Goal: Task Accomplishment & Management: Manage account settings

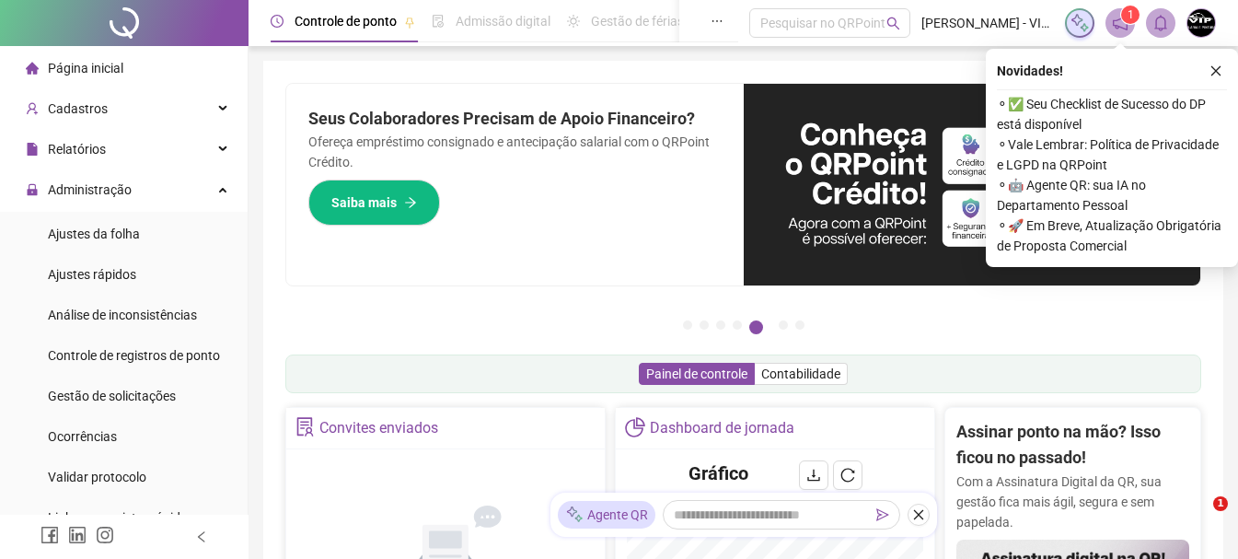
click at [75, 75] on span "Página inicial" at bounding box center [86, 68] width 76 height 15
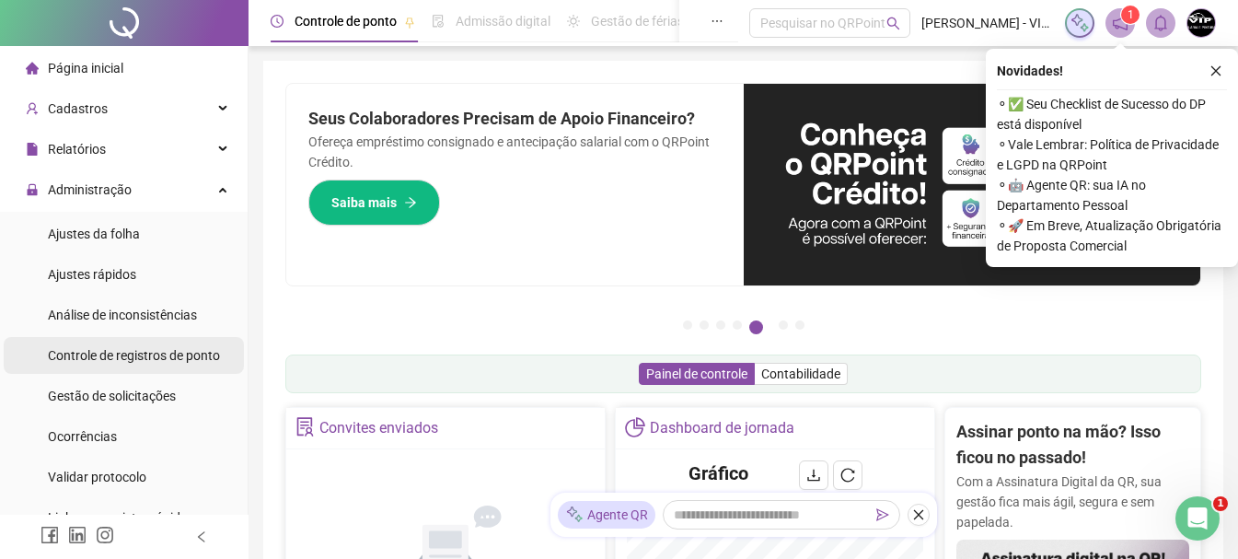
click at [143, 366] on div "Controle de registros de ponto" at bounding box center [134, 355] width 172 height 37
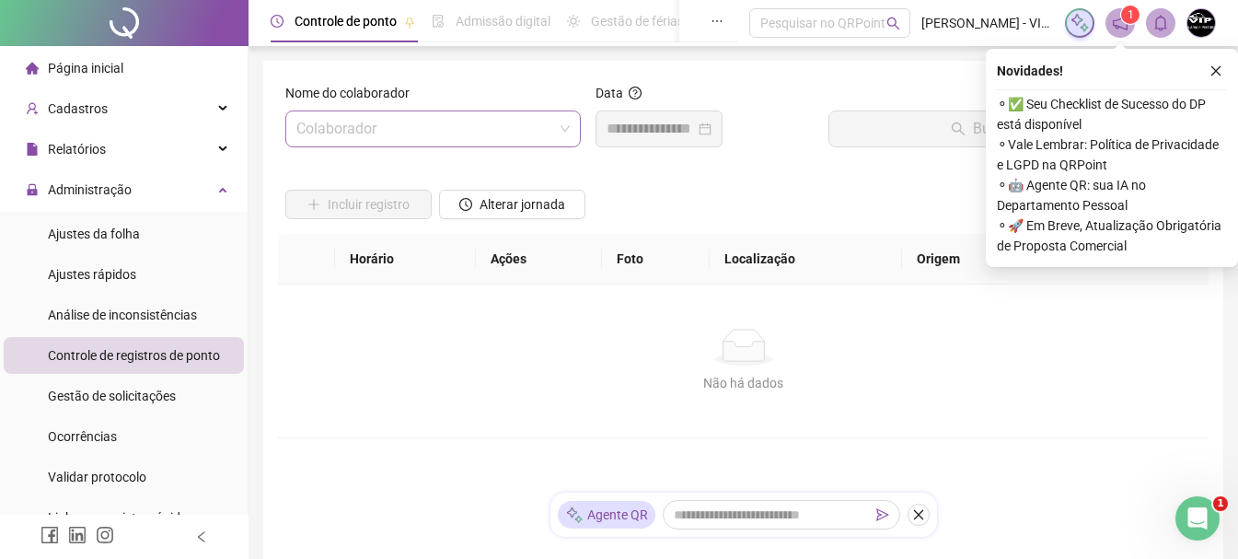
click at [568, 124] on span at bounding box center [432, 128] width 273 height 35
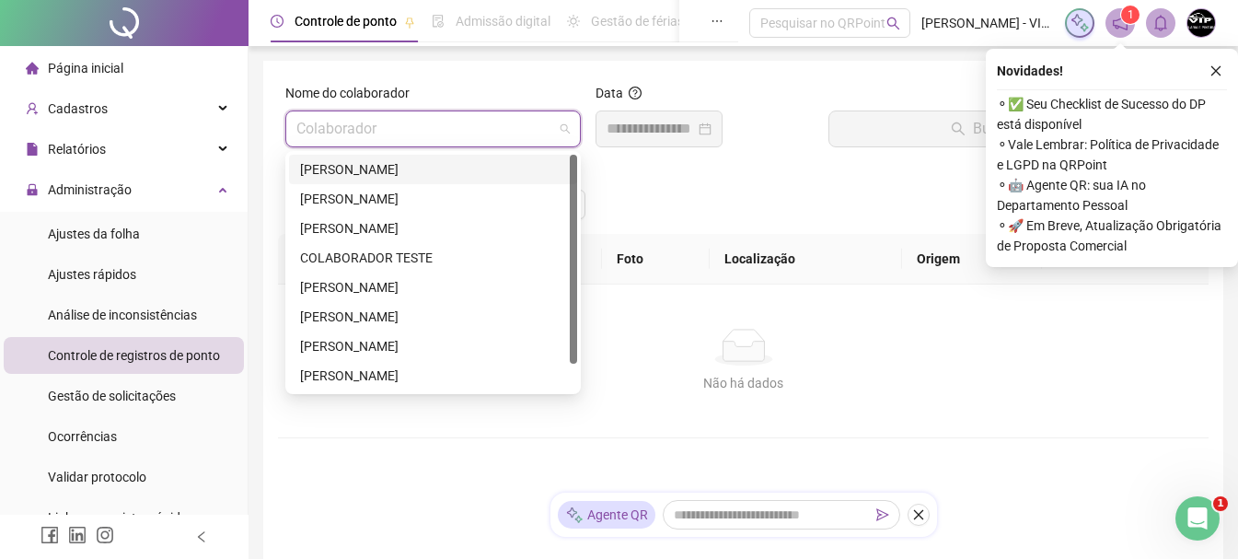
click at [456, 168] on div "[PERSON_NAME]" at bounding box center [433, 169] width 266 height 20
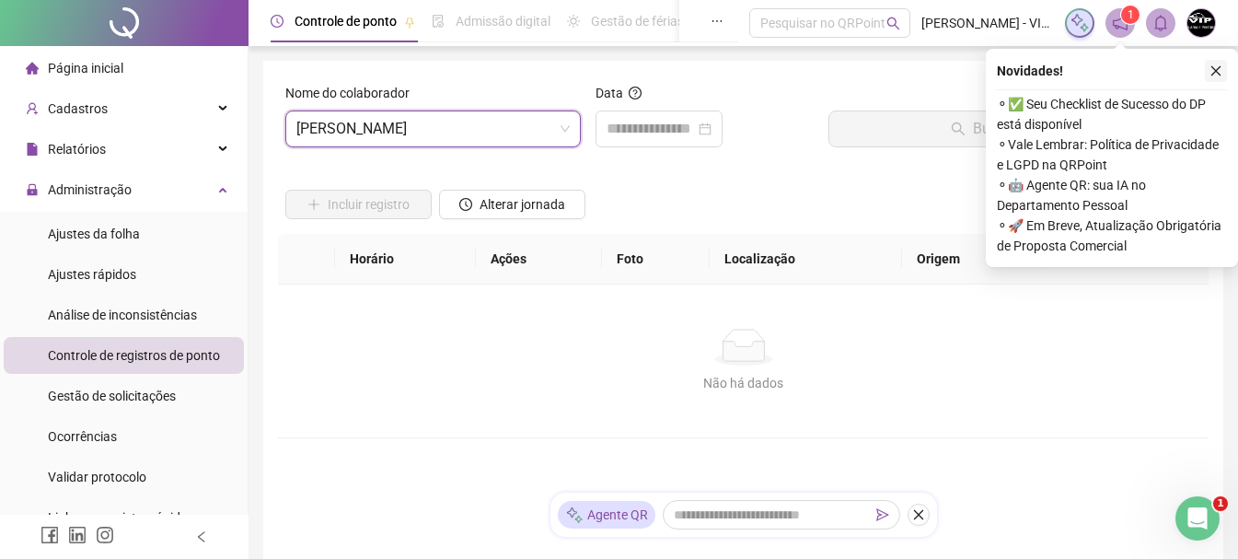
click at [1217, 76] on icon "close" at bounding box center [1216, 70] width 13 height 13
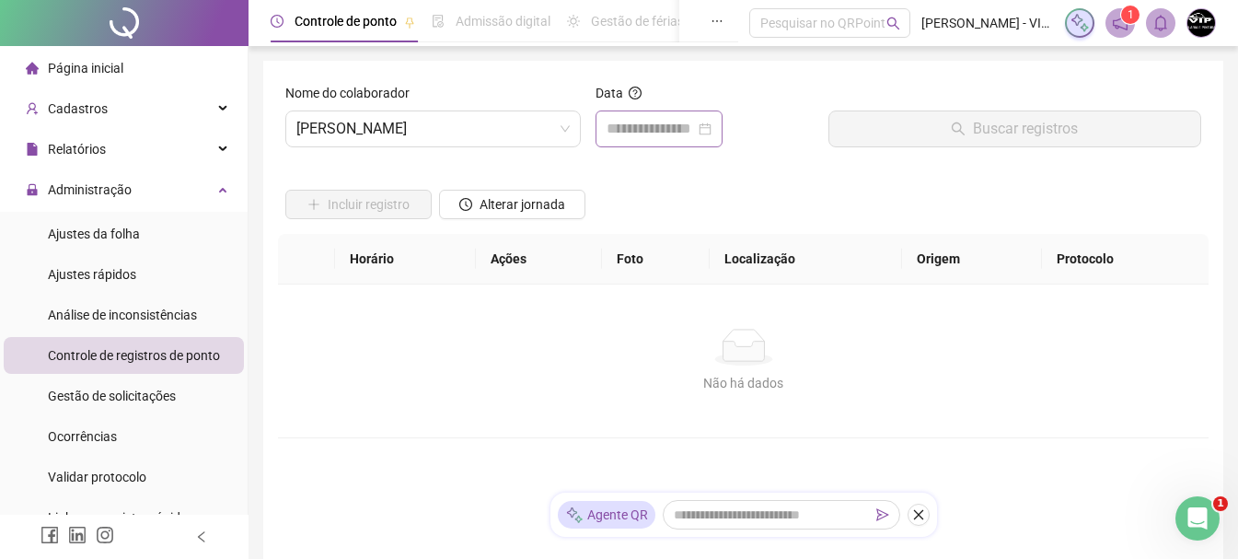
click at [712, 122] on div at bounding box center [659, 129] width 105 height 22
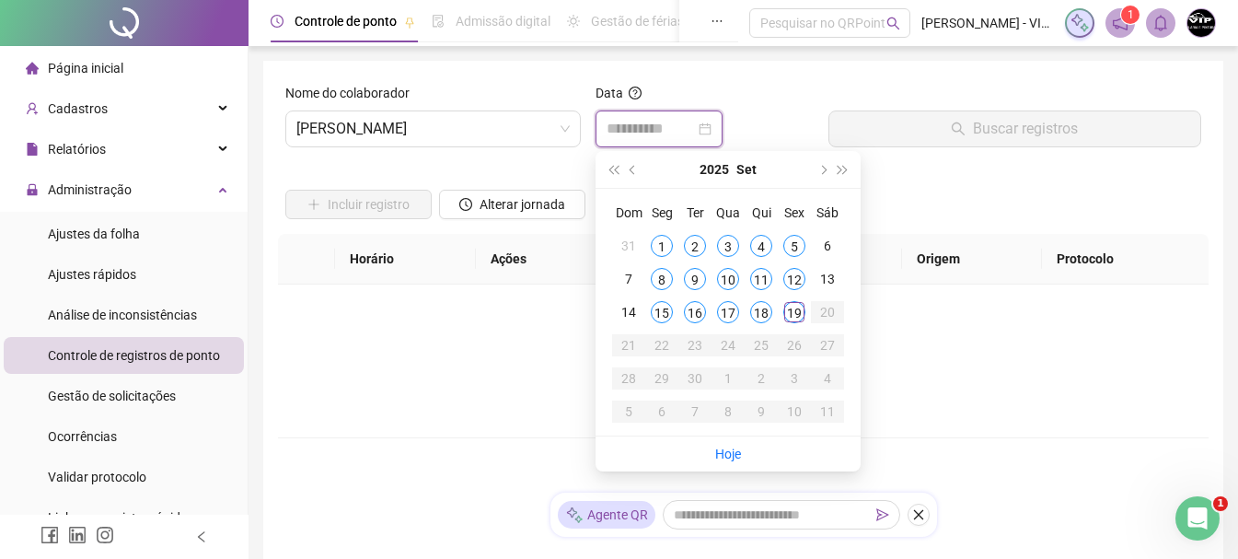
type input "**********"
click at [802, 314] on div "19" at bounding box center [795, 312] width 22 height 22
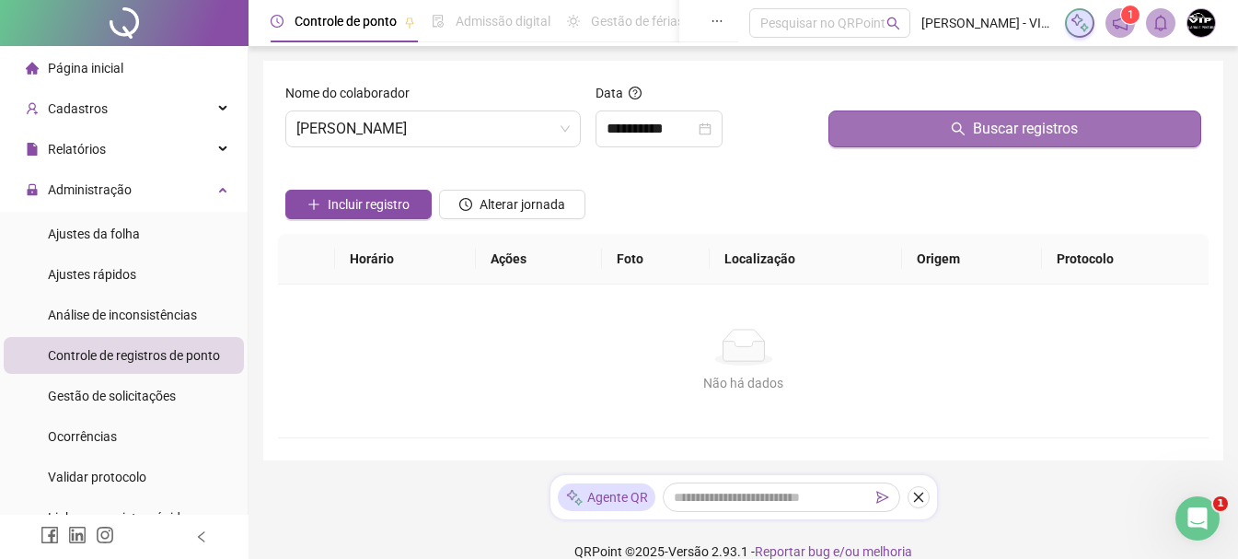
click at [1055, 125] on span "Buscar registros" at bounding box center [1025, 129] width 105 height 22
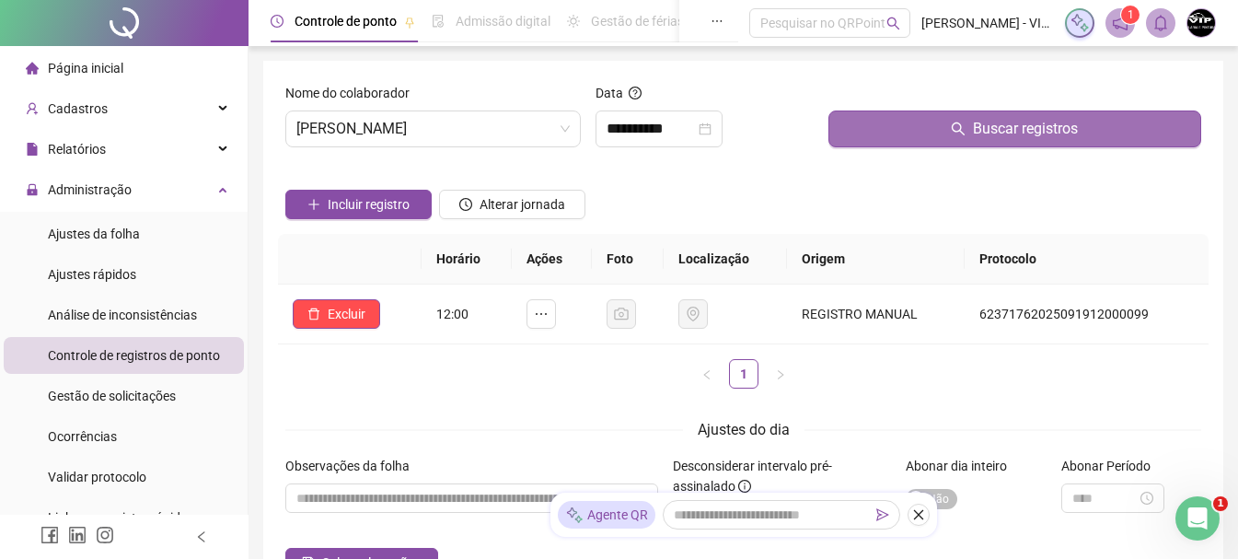
click at [1069, 131] on span "Buscar registros" at bounding box center [1025, 129] width 105 height 22
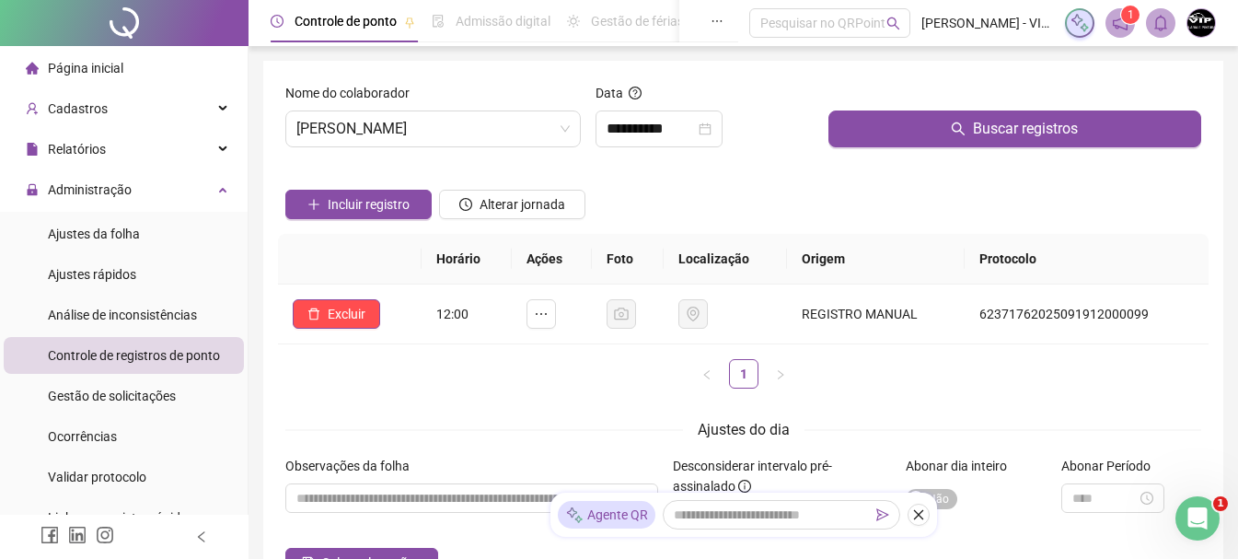
click at [129, 78] on li "Página inicial" at bounding box center [124, 68] width 240 height 37
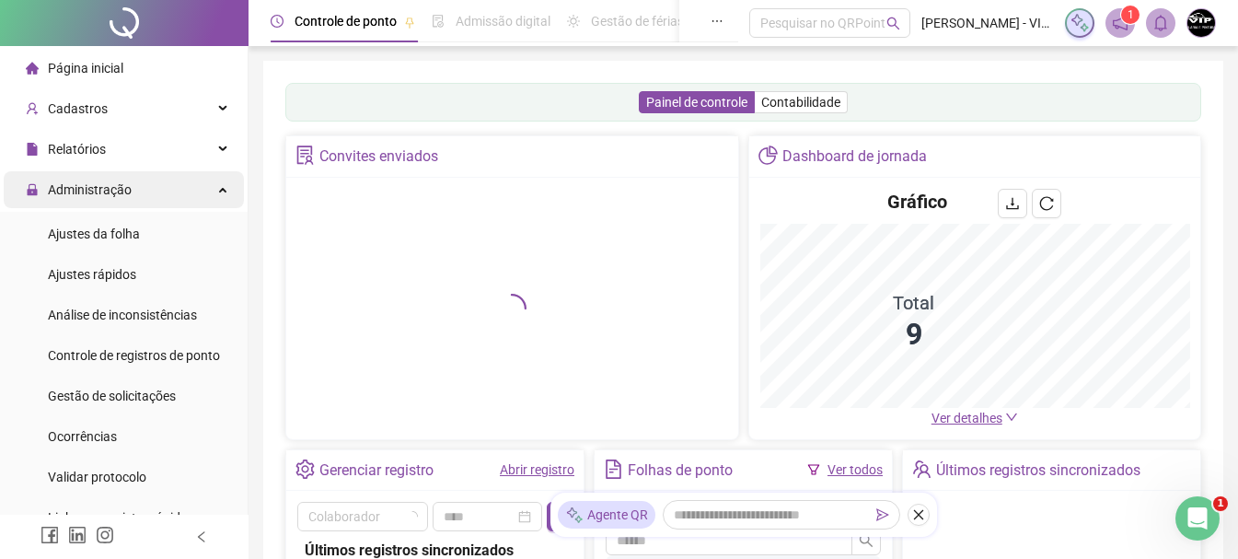
click at [176, 191] on div "Administração" at bounding box center [124, 189] width 240 height 37
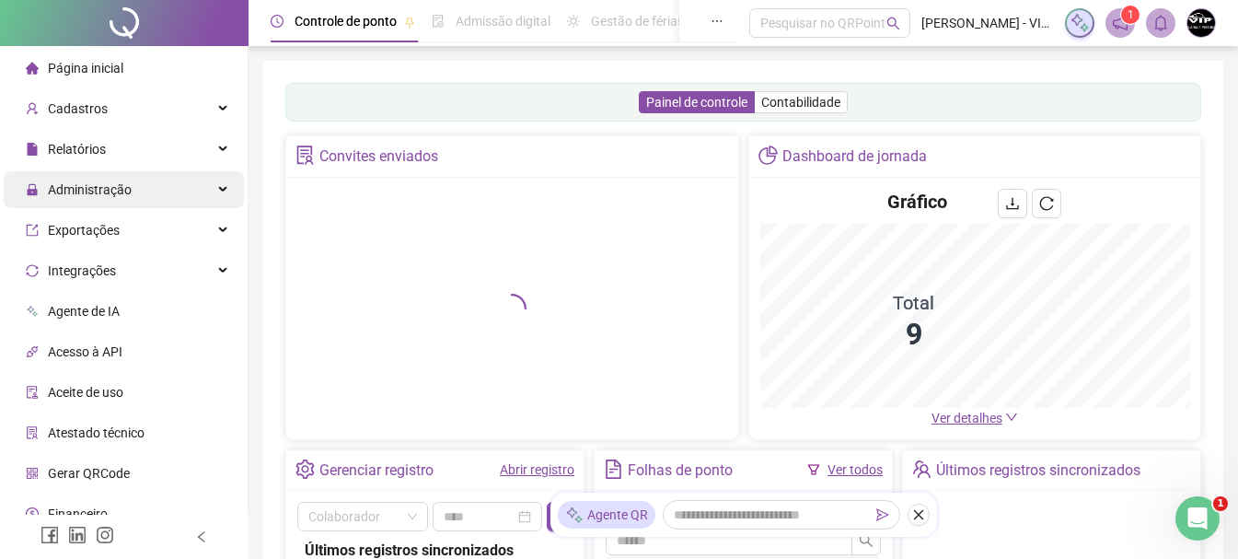
click at [176, 191] on div "Administração" at bounding box center [124, 189] width 240 height 37
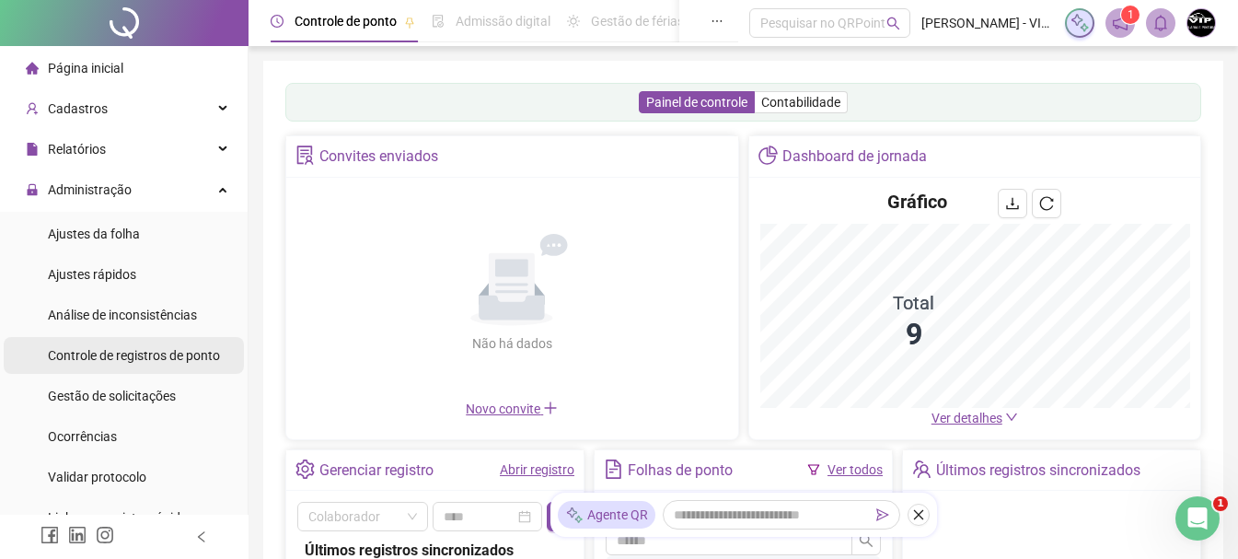
click at [169, 360] on span "Controle de registros de ponto" at bounding box center [134, 355] width 172 height 15
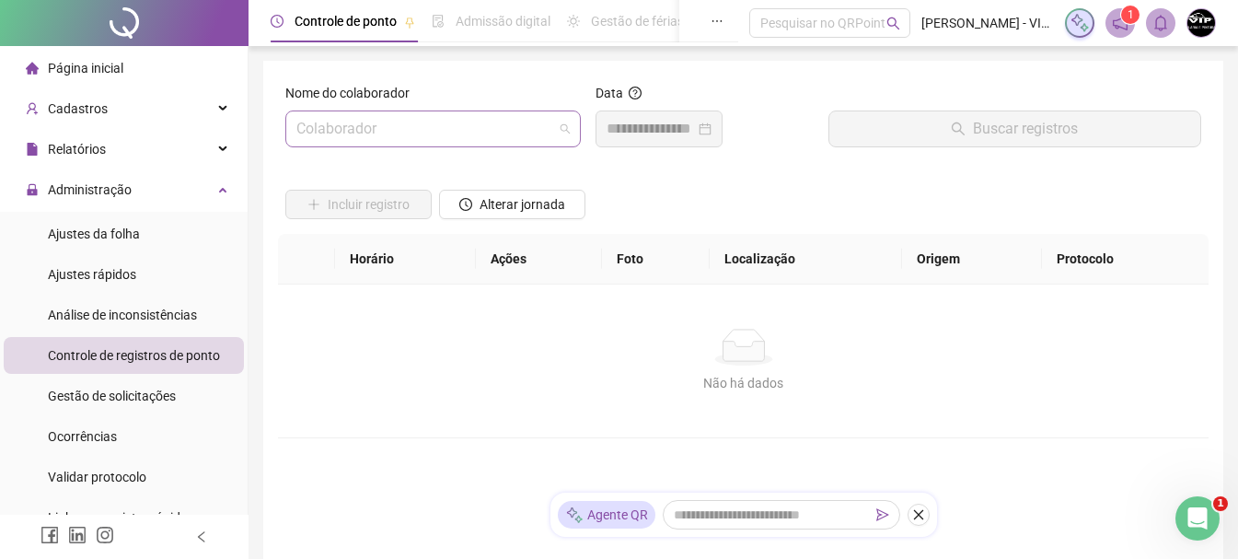
click at [556, 127] on span at bounding box center [432, 128] width 273 height 35
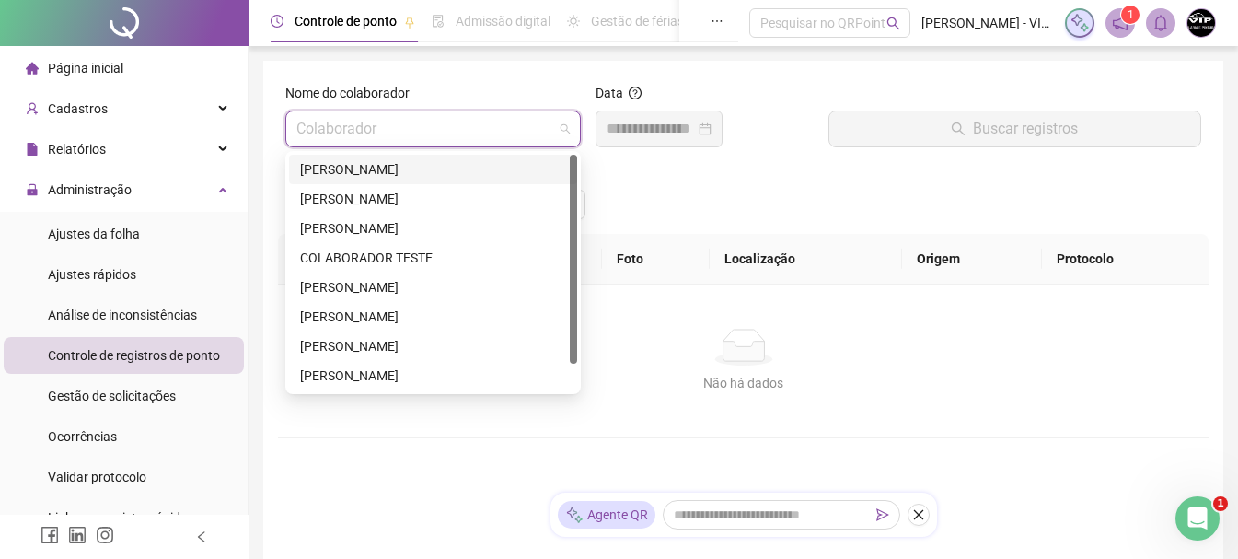
drag, startPoint x: 461, startPoint y: 168, endPoint x: 844, endPoint y: 108, distance: 387.7
click at [470, 165] on div "[PERSON_NAME]" at bounding box center [433, 169] width 266 height 20
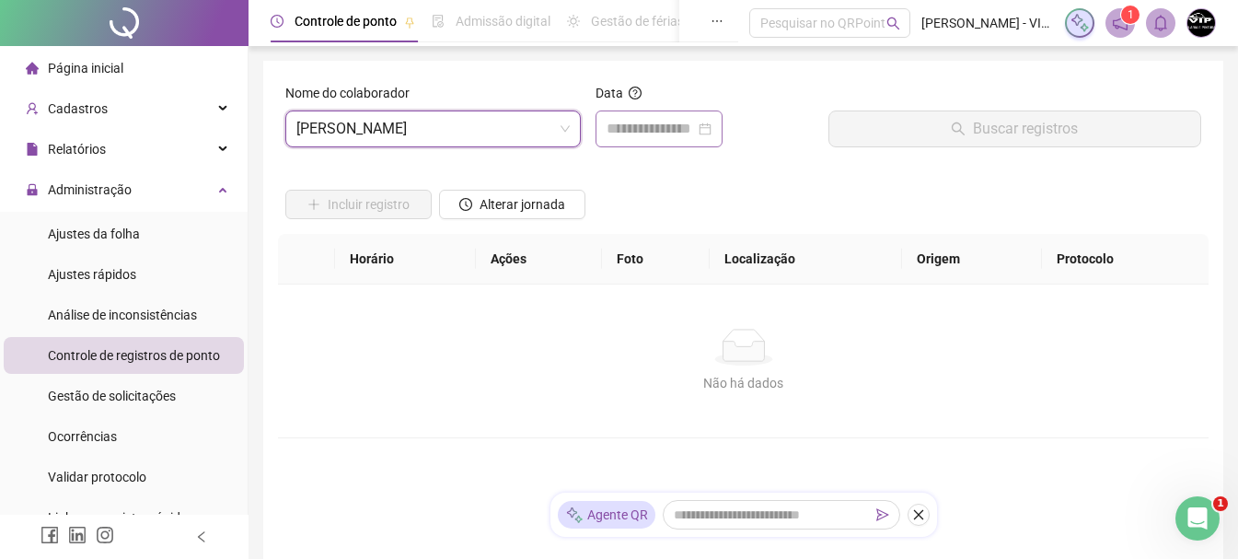
click at [712, 131] on div at bounding box center [659, 129] width 105 height 22
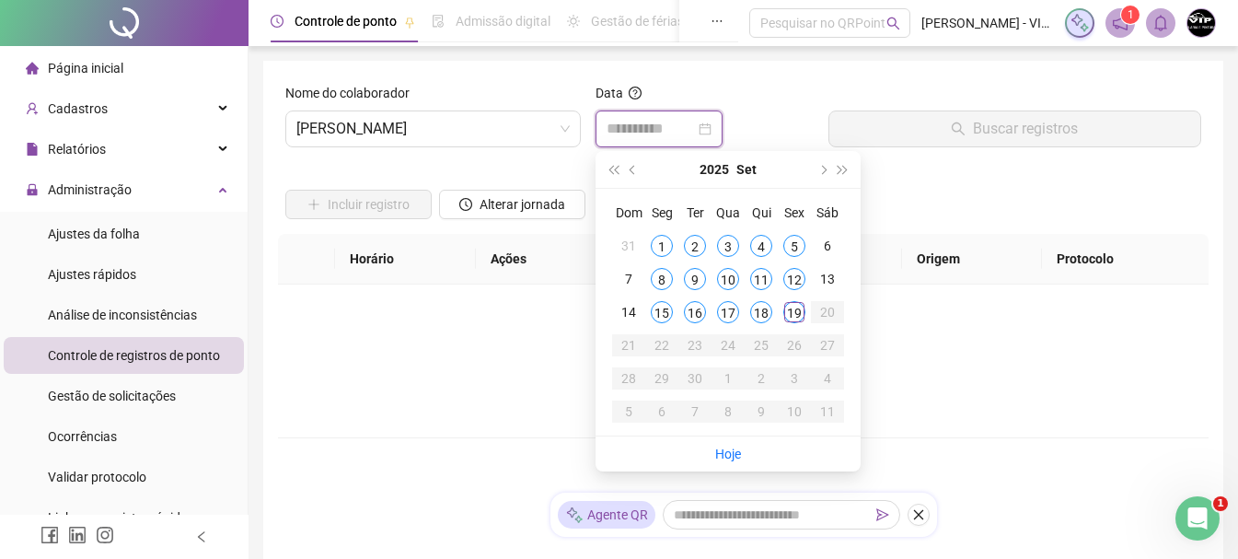
type input "**********"
drag, startPoint x: 792, startPoint y: 313, endPoint x: 1064, endPoint y: 87, distance: 353.1
click at [793, 312] on div "19" at bounding box center [795, 312] width 22 height 22
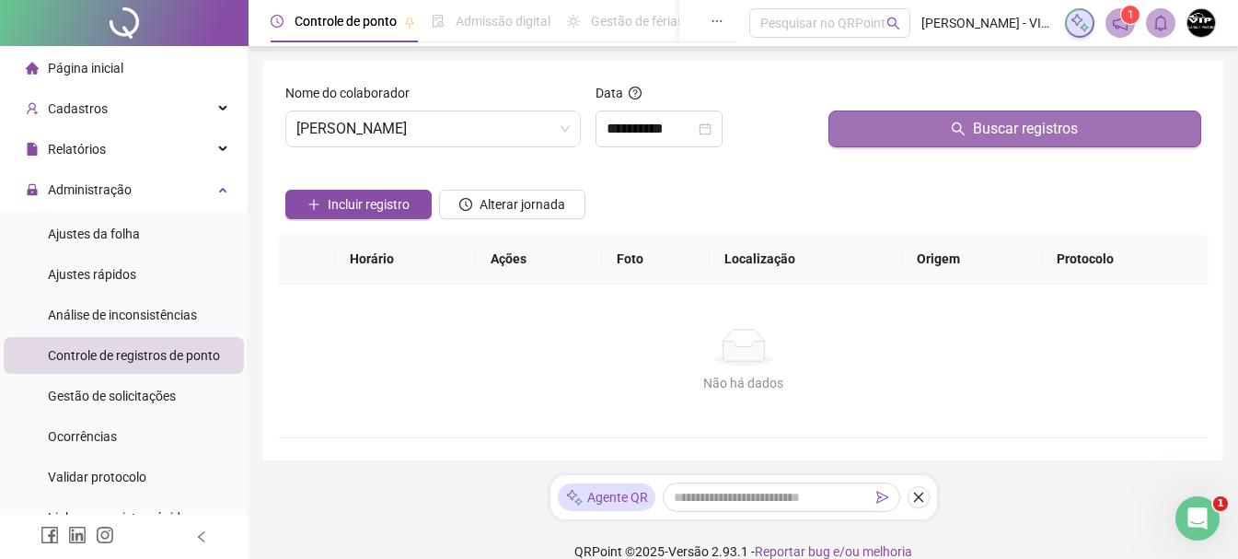
click at [1040, 128] on span "Buscar registros" at bounding box center [1025, 129] width 105 height 22
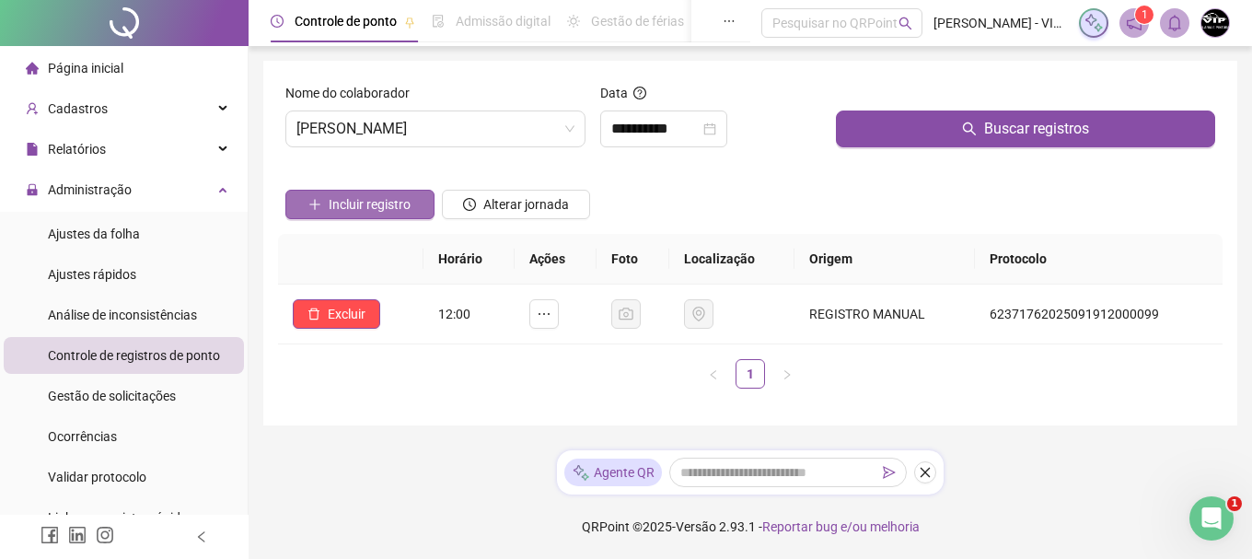
click at [394, 208] on span "Incluir registro" at bounding box center [370, 204] width 82 height 20
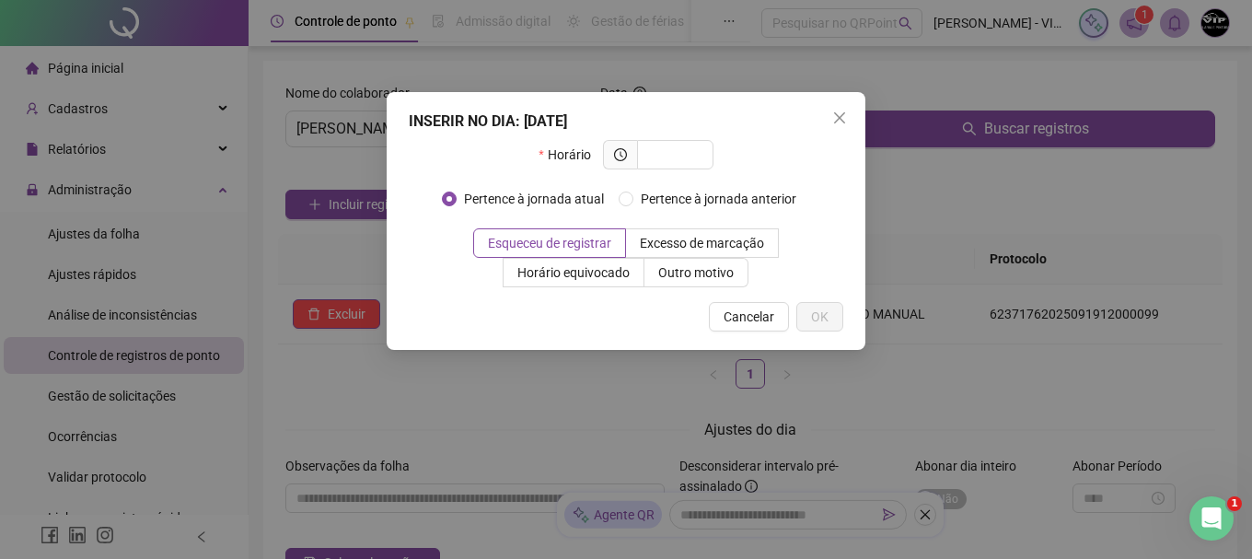
click at [326, 249] on div "INSERIR NO DIA : [DATE] Horário Pertence à jornada atual Pertence à jornada ant…" at bounding box center [626, 279] width 1252 height 559
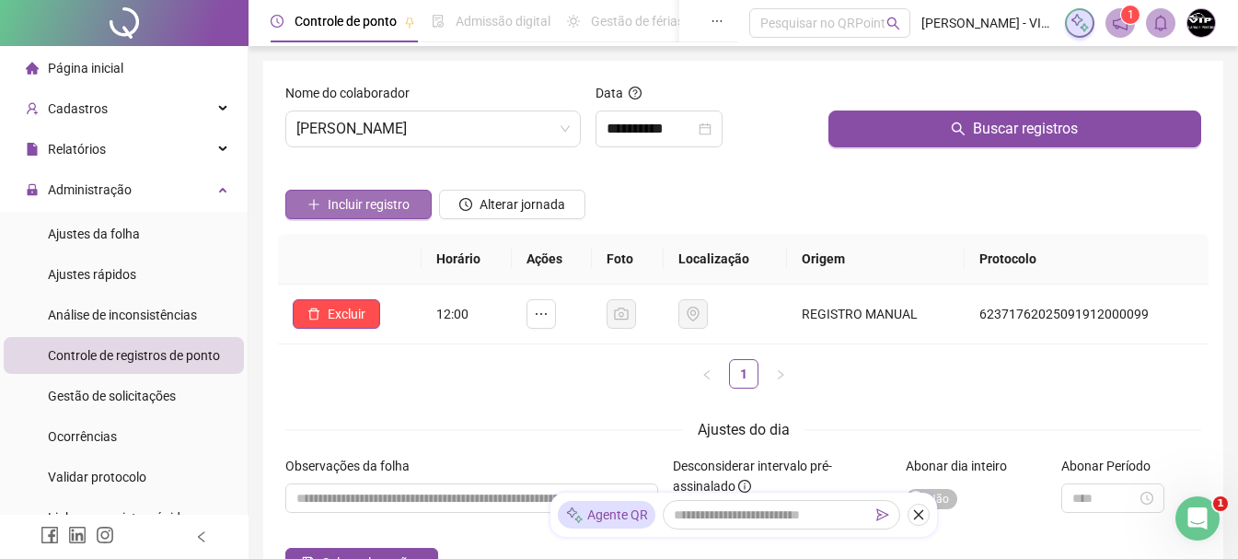
click at [390, 209] on span "Incluir registro" at bounding box center [369, 204] width 82 height 20
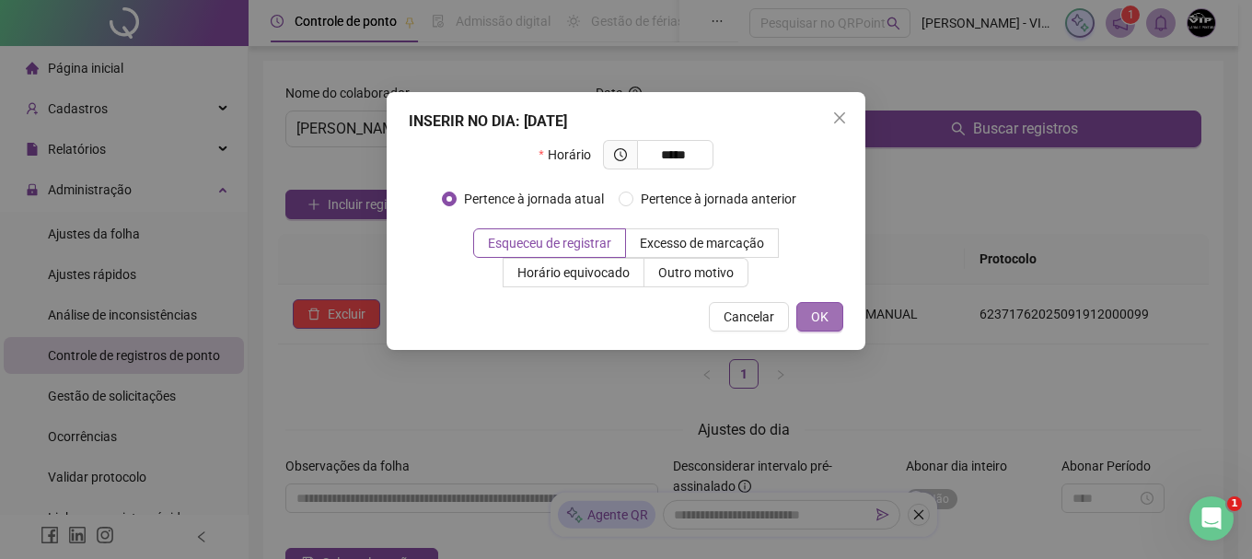
type input "*****"
click at [825, 314] on span "OK" at bounding box center [819, 317] width 17 height 20
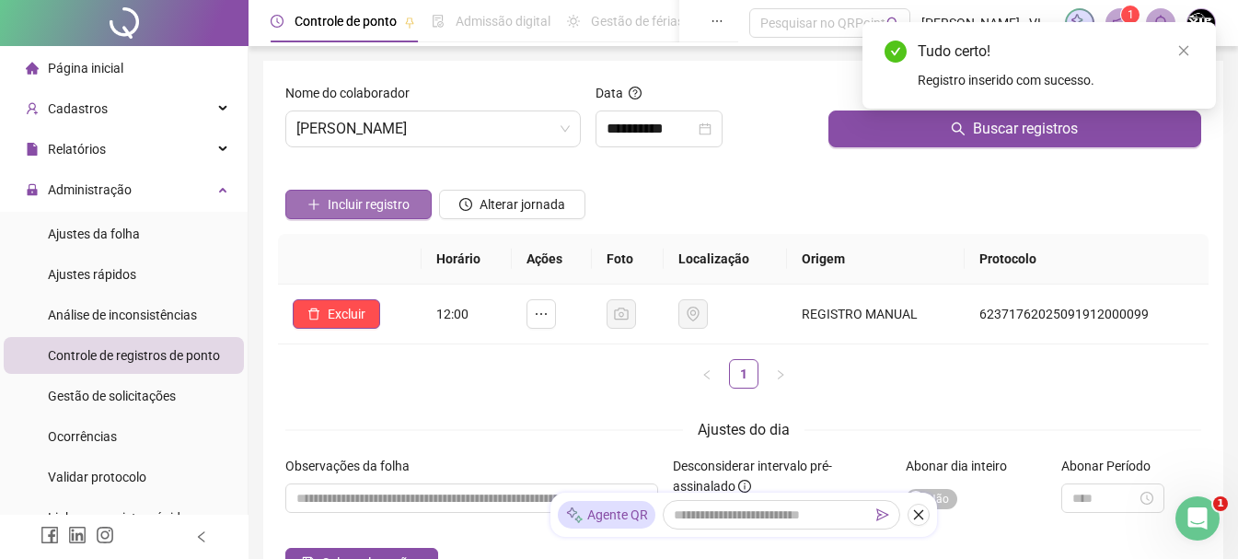
click at [385, 202] on span "Incluir registro" at bounding box center [369, 204] width 82 height 20
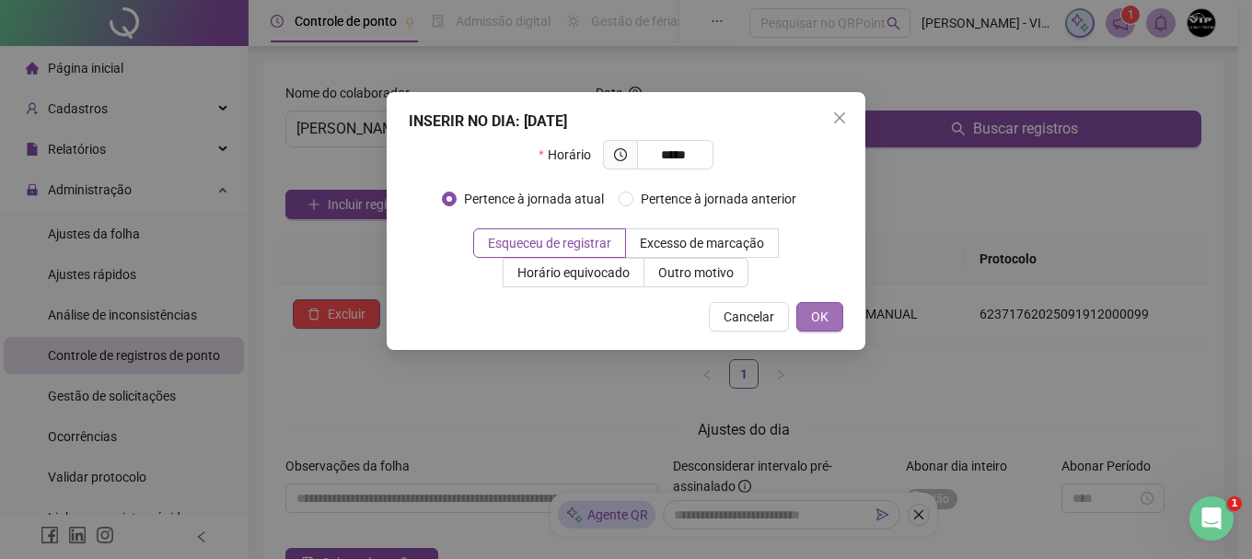
type input "*****"
click at [825, 320] on span "OK" at bounding box center [819, 317] width 17 height 20
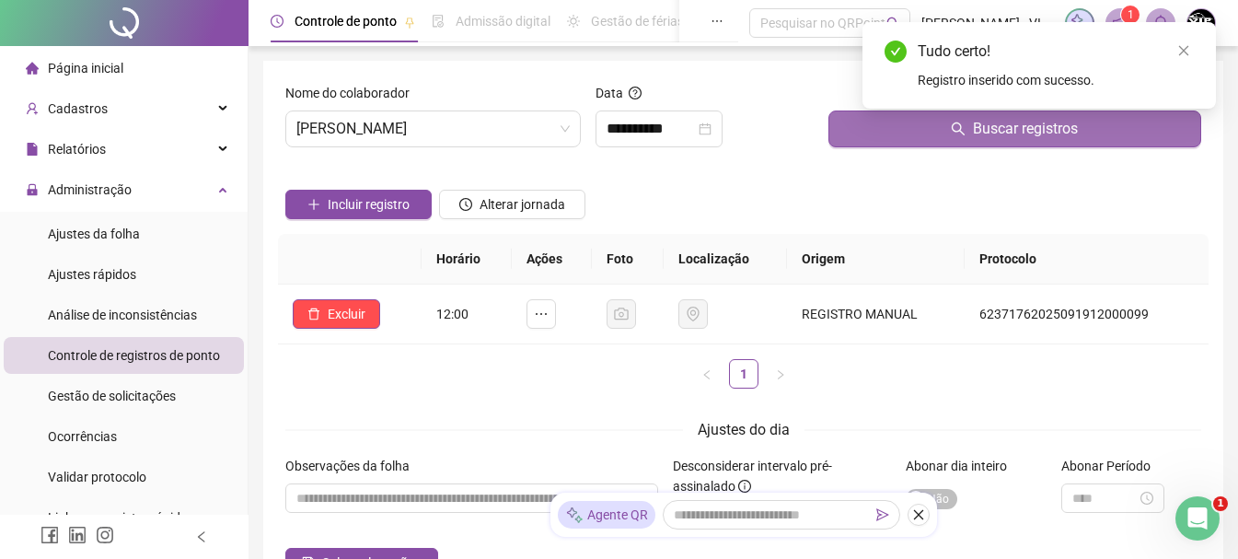
click at [978, 127] on span "Buscar registros" at bounding box center [1025, 129] width 105 height 22
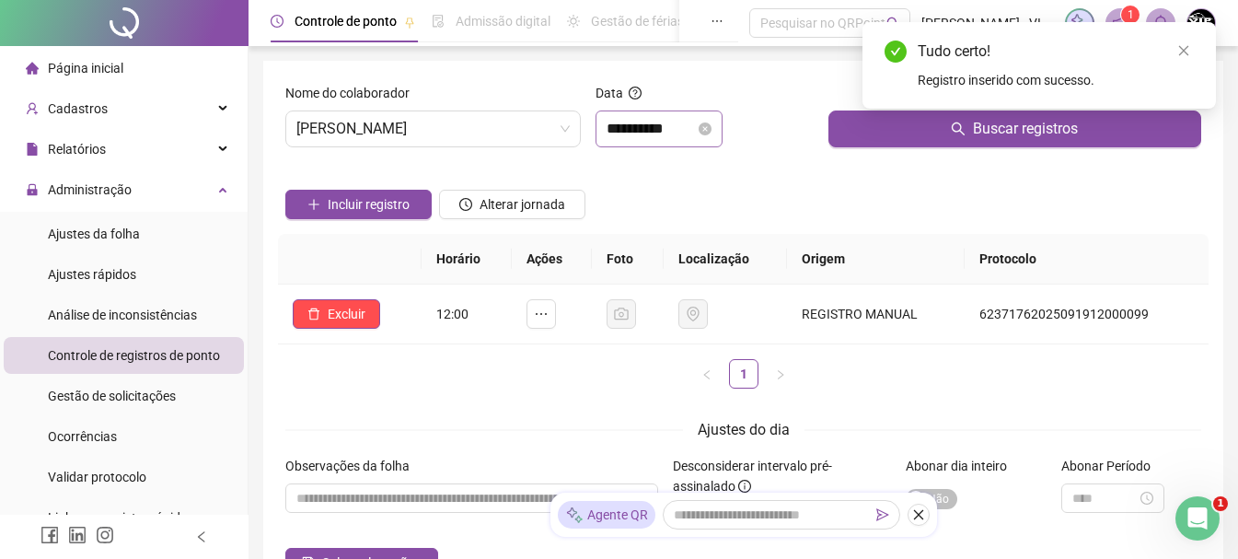
click at [712, 125] on div "**********" at bounding box center [659, 129] width 105 height 22
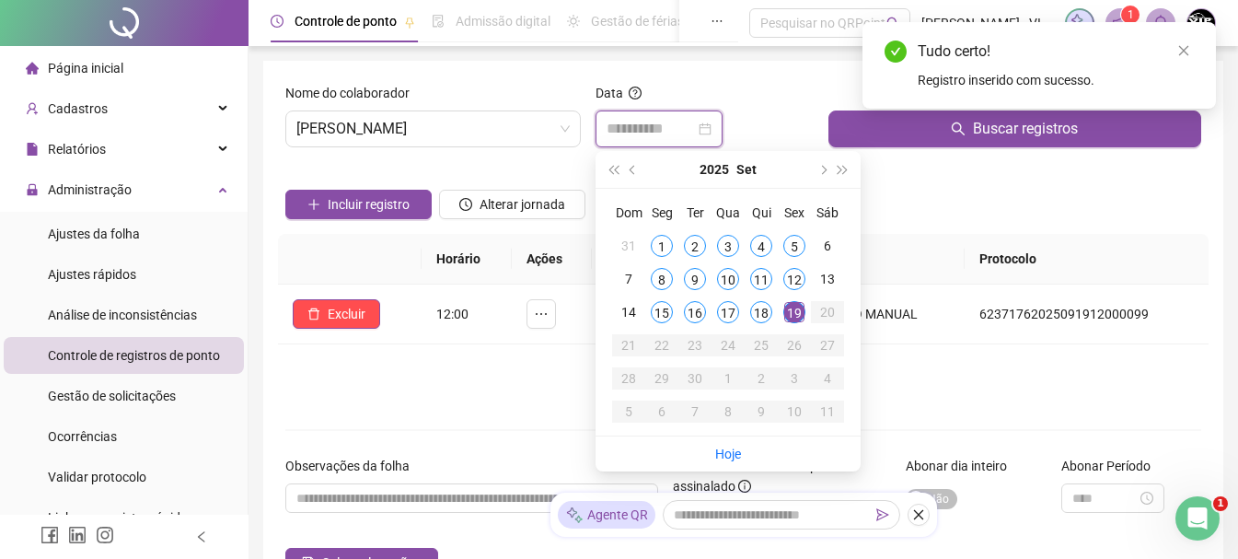
type input "**********"
drag, startPoint x: 799, startPoint y: 312, endPoint x: 863, endPoint y: 250, distance: 88.6
click at [800, 312] on div "19" at bounding box center [795, 312] width 22 height 22
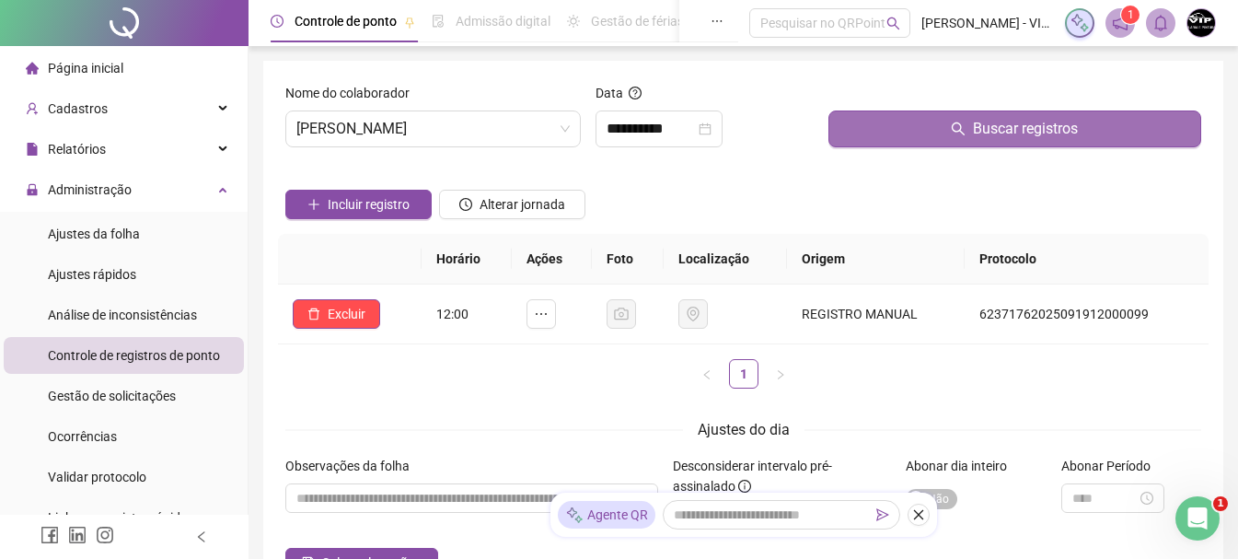
click at [998, 130] on span "Buscar registros" at bounding box center [1025, 129] width 105 height 22
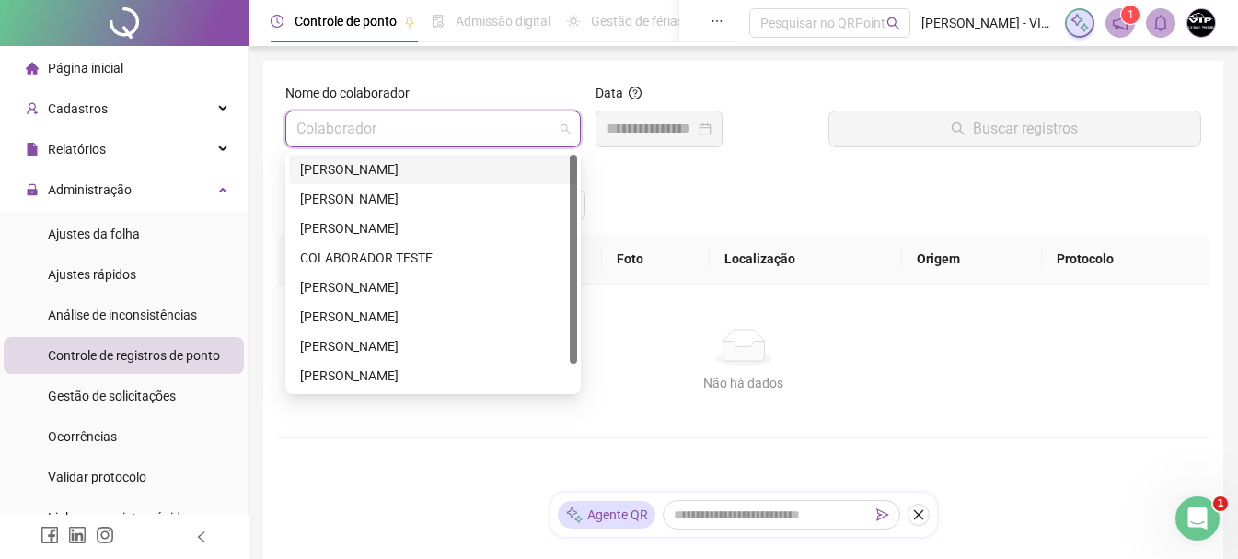
click at [562, 132] on span at bounding box center [432, 128] width 273 height 35
click at [474, 172] on div "[PERSON_NAME]" at bounding box center [433, 169] width 266 height 20
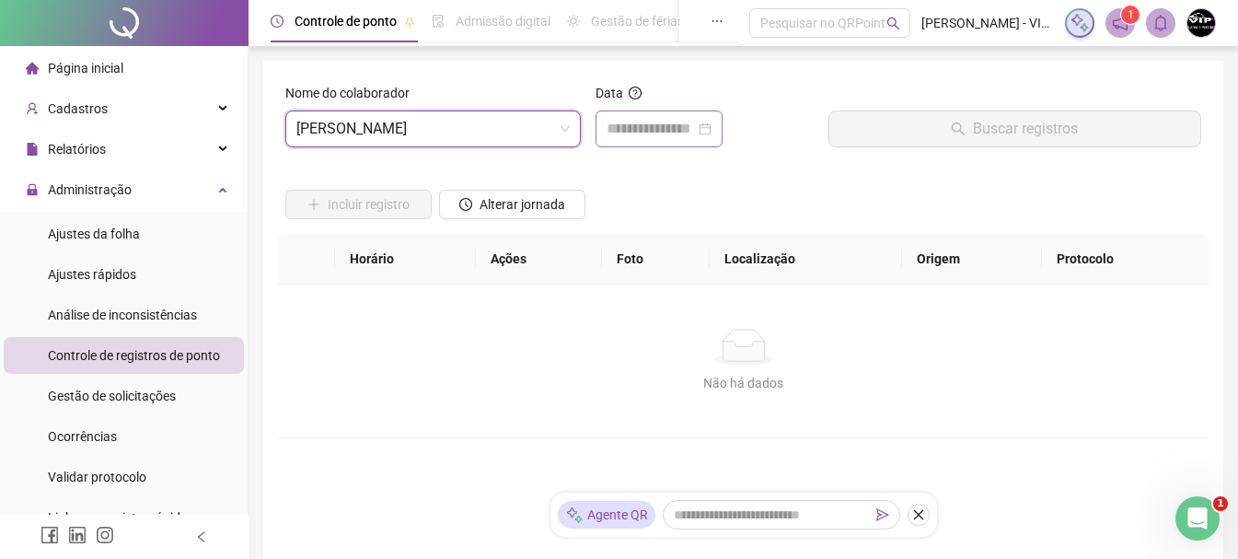
click at [723, 135] on div at bounding box center [659, 128] width 127 height 37
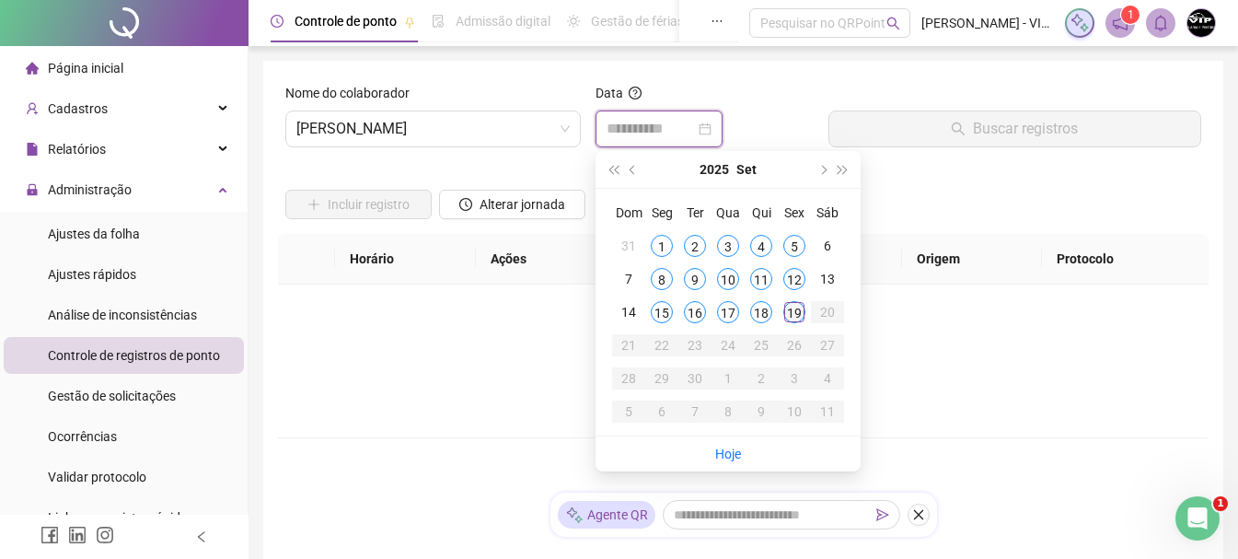
type input "**********"
drag, startPoint x: 789, startPoint y: 314, endPoint x: 1144, endPoint y: 120, distance: 404.3
click at [791, 309] on div "19" at bounding box center [795, 312] width 22 height 22
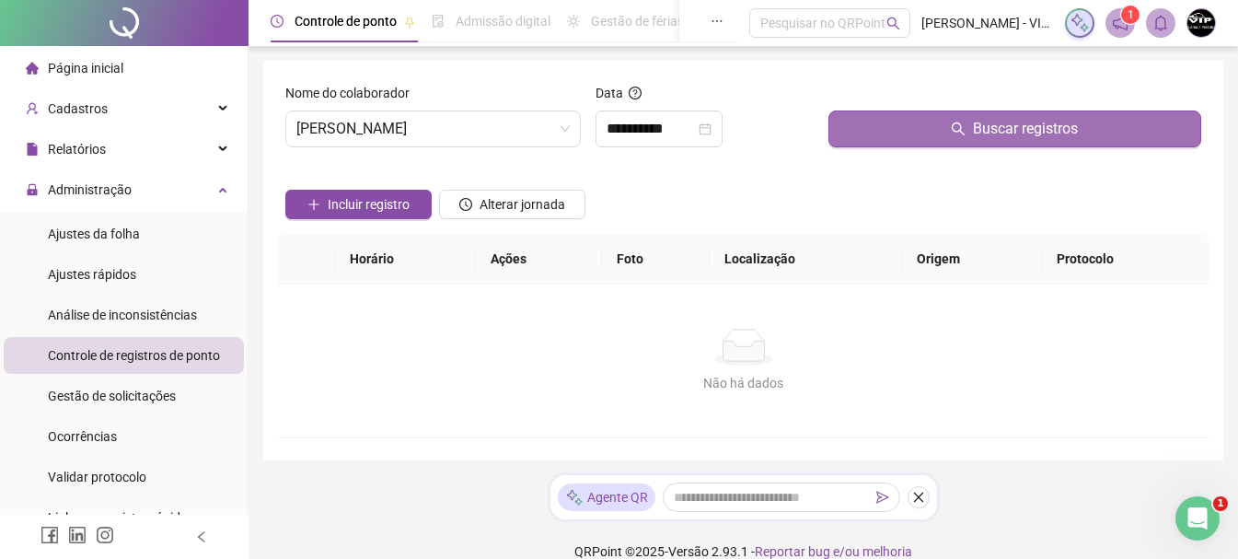
click at [1081, 127] on button "Buscar registros" at bounding box center [1015, 128] width 373 height 37
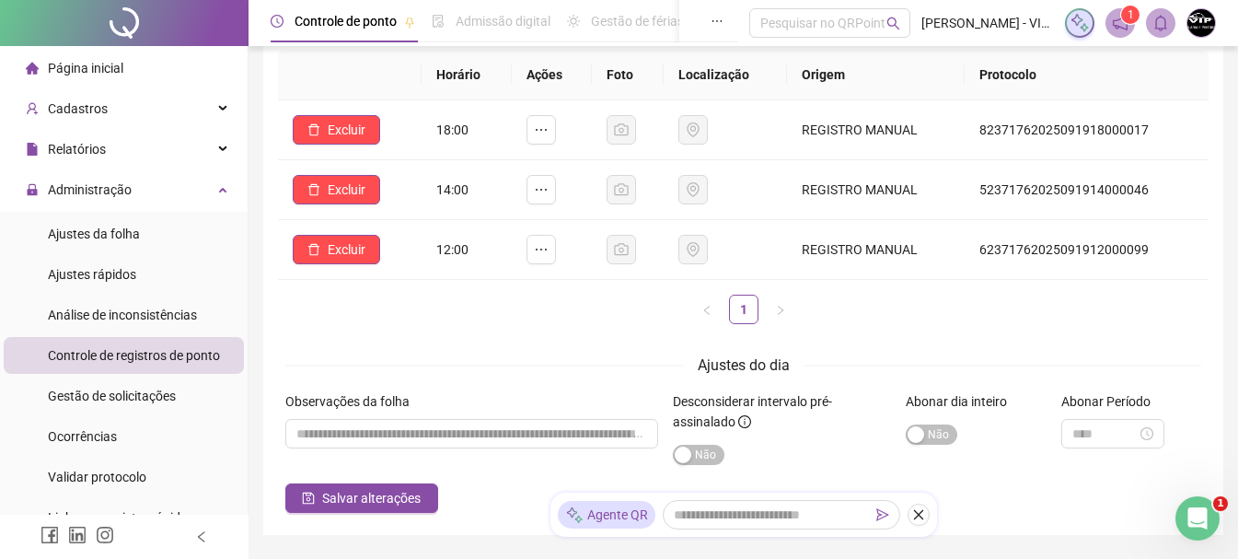
scroll to position [92, 0]
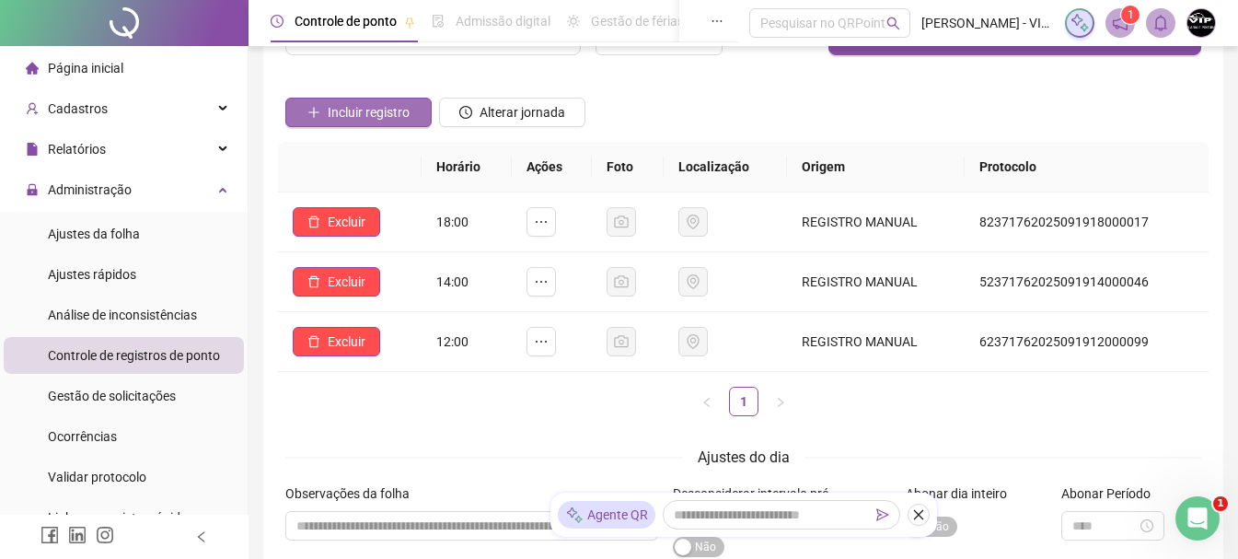
click at [383, 111] on span "Incluir registro" at bounding box center [369, 112] width 82 height 20
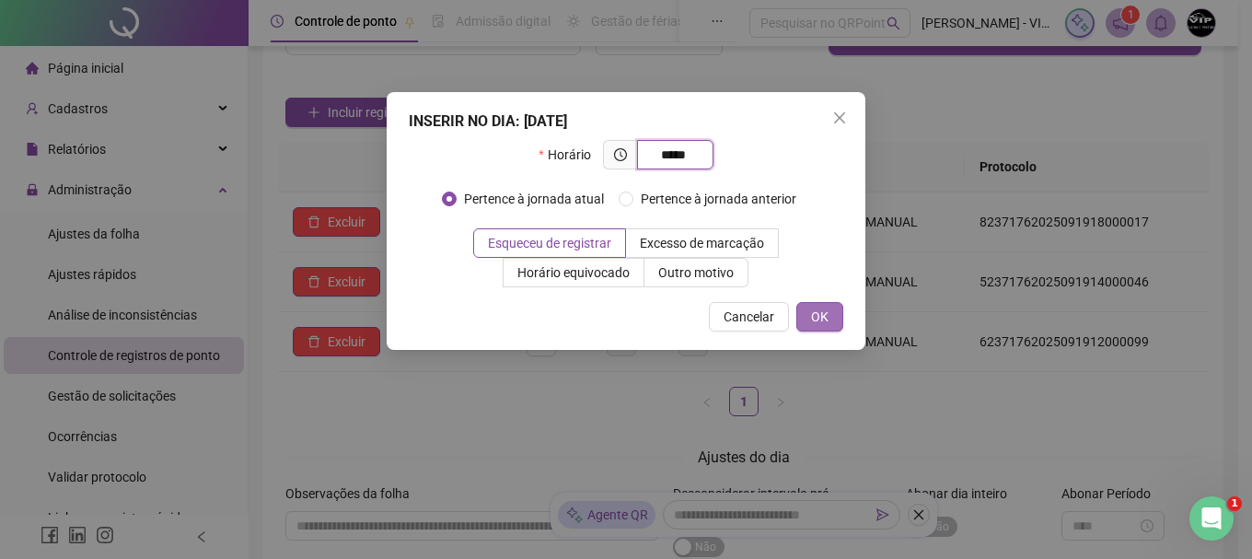
type input "*****"
click at [813, 319] on span "OK" at bounding box center [819, 317] width 17 height 20
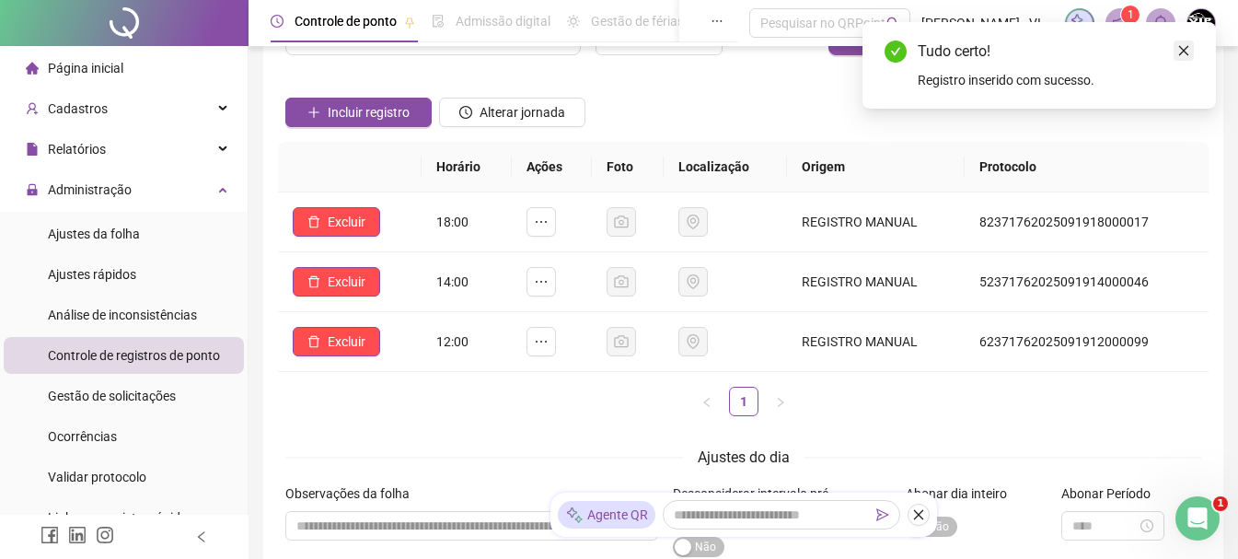
click at [1182, 46] on icon "close" at bounding box center [1184, 50] width 13 height 13
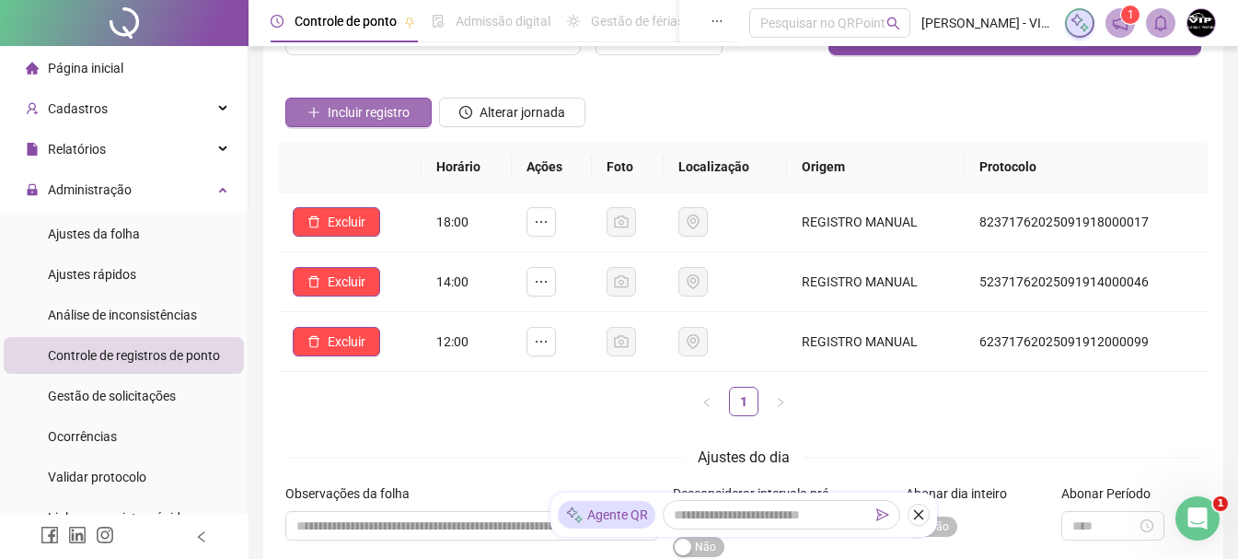
click at [395, 109] on span "Incluir registro" at bounding box center [369, 112] width 82 height 20
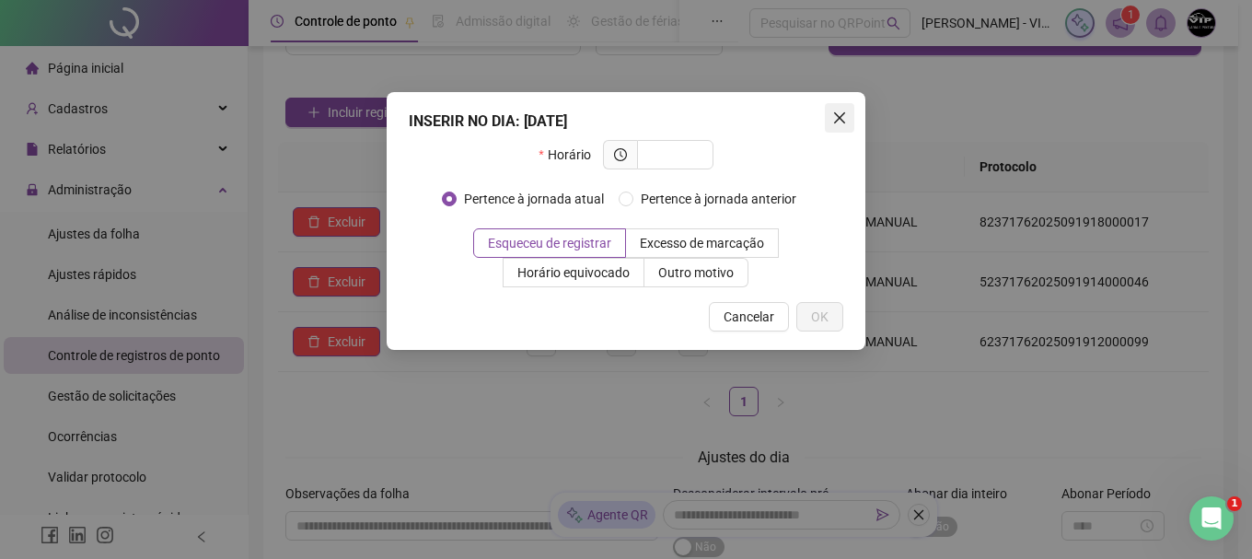
click at [828, 120] on span "Close" at bounding box center [839, 117] width 29 height 15
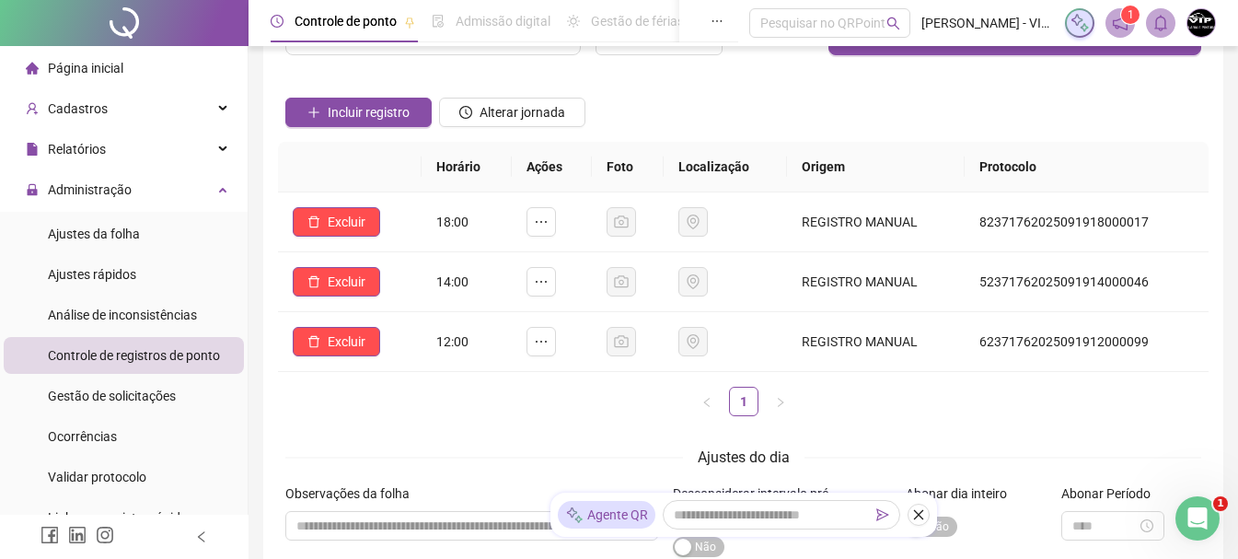
click at [130, 81] on li "Página inicial" at bounding box center [124, 68] width 240 height 37
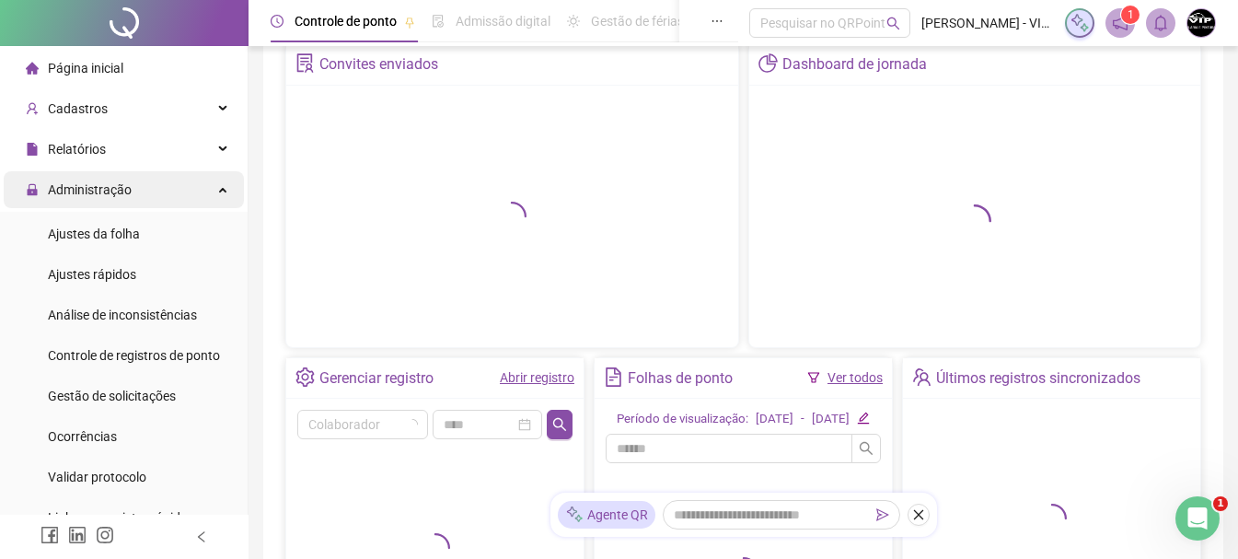
click at [184, 192] on div "Administração" at bounding box center [124, 189] width 240 height 37
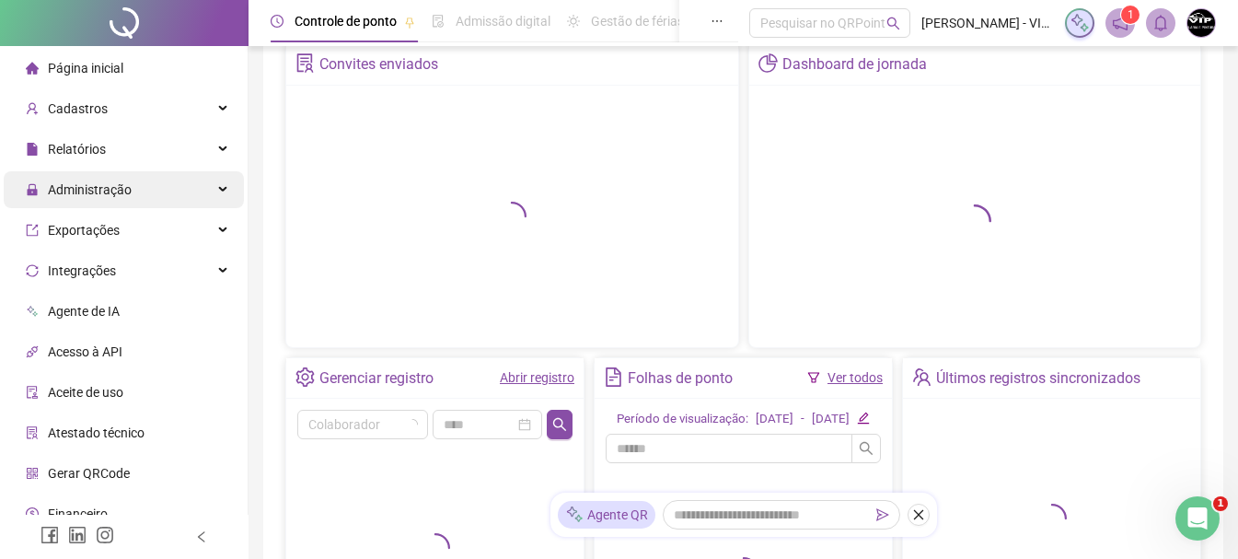
click at [189, 194] on div "Administração" at bounding box center [124, 189] width 240 height 37
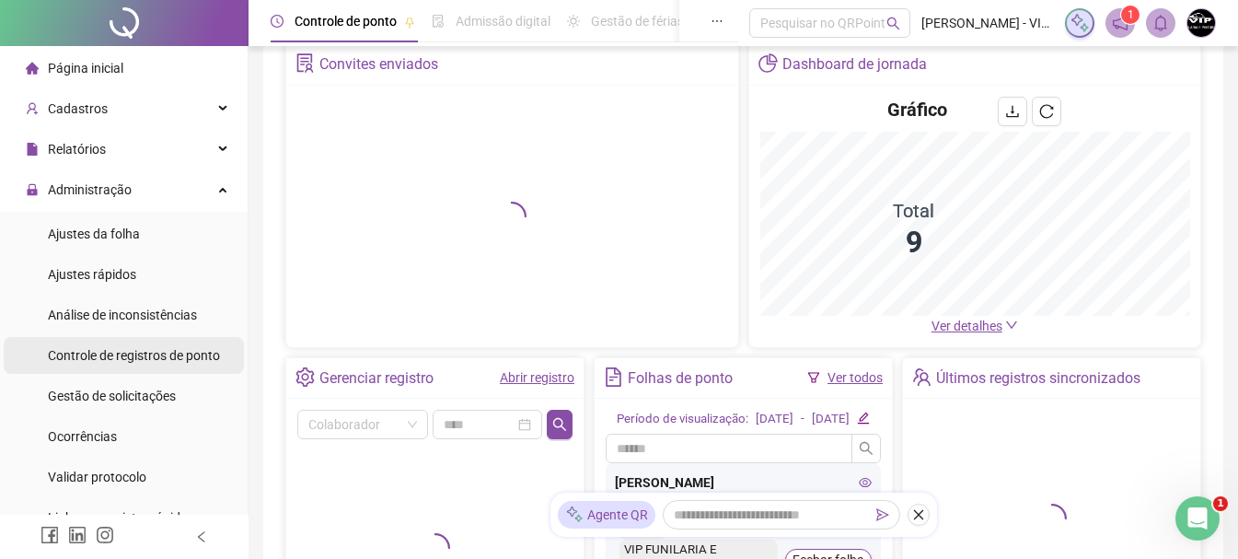
click at [210, 350] on span "Controle de registros de ponto" at bounding box center [134, 355] width 172 height 15
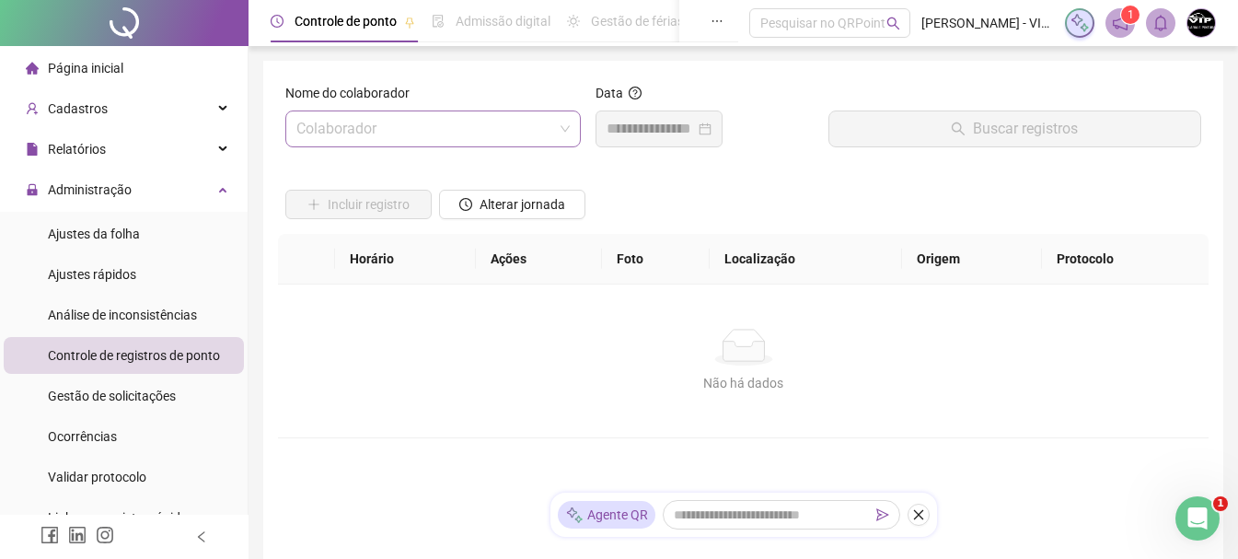
click at [553, 133] on span at bounding box center [432, 128] width 273 height 35
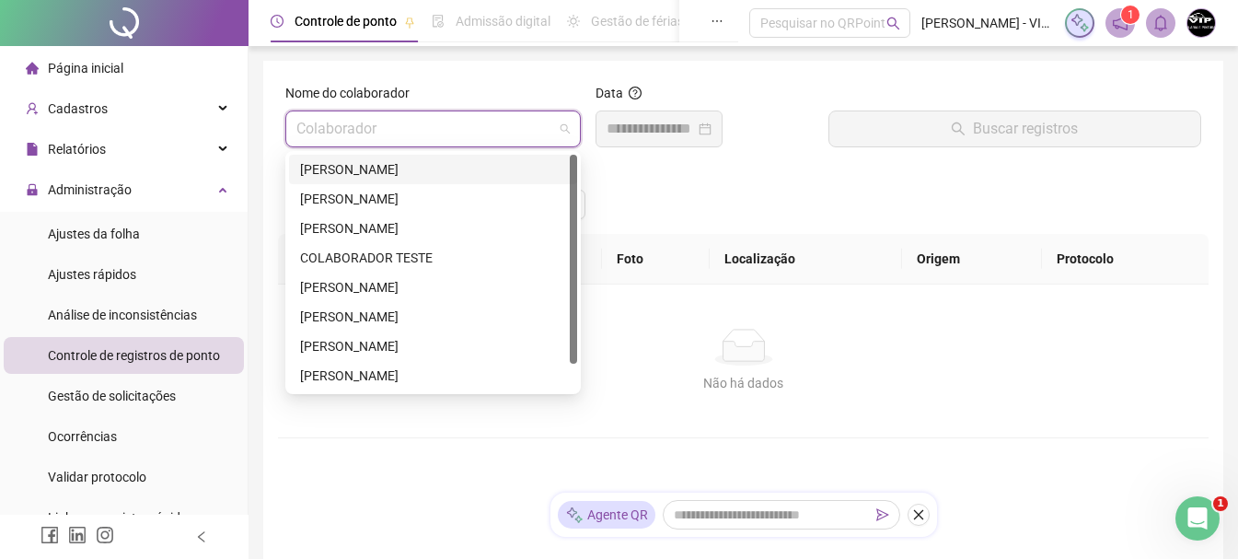
click at [511, 175] on div "[PERSON_NAME]" at bounding box center [433, 169] width 266 height 20
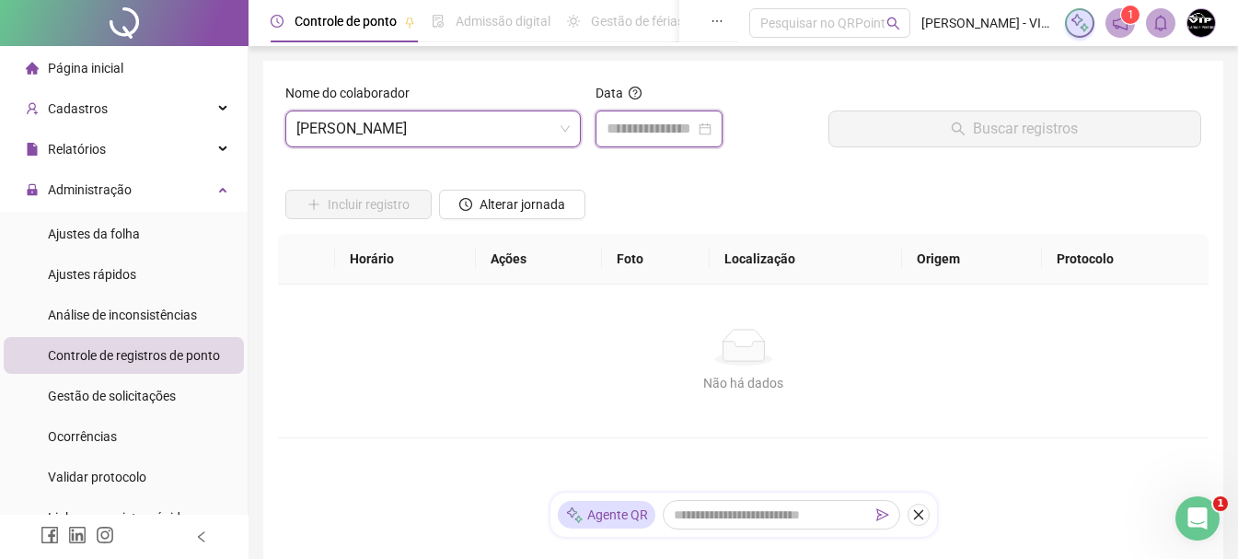
click at [695, 134] on input at bounding box center [651, 129] width 88 height 22
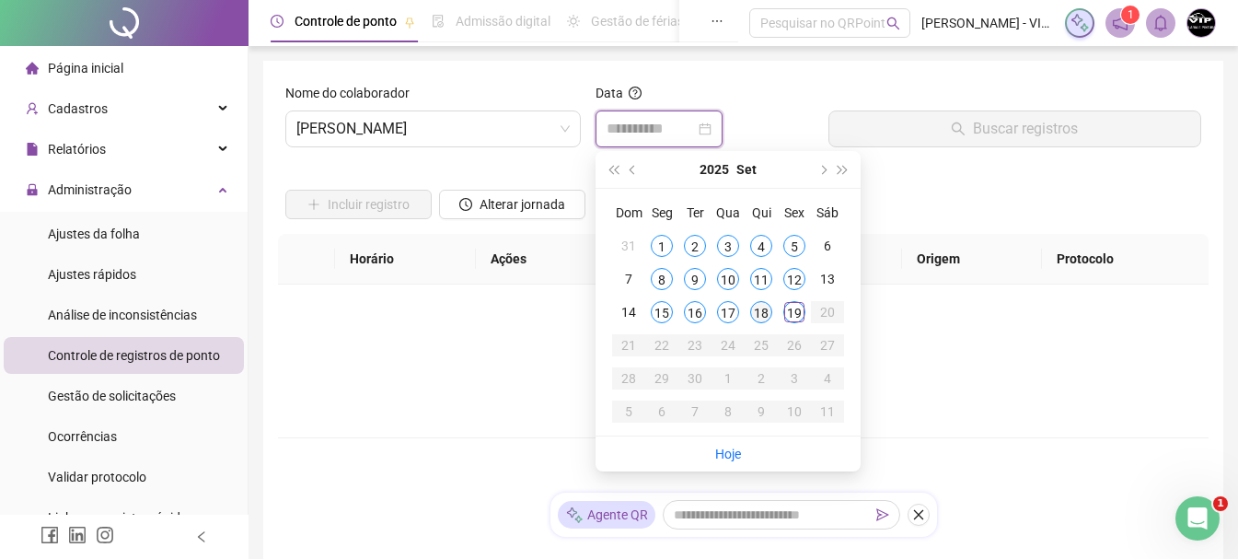
type input "**********"
click at [792, 306] on div "19" at bounding box center [795, 312] width 22 height 22
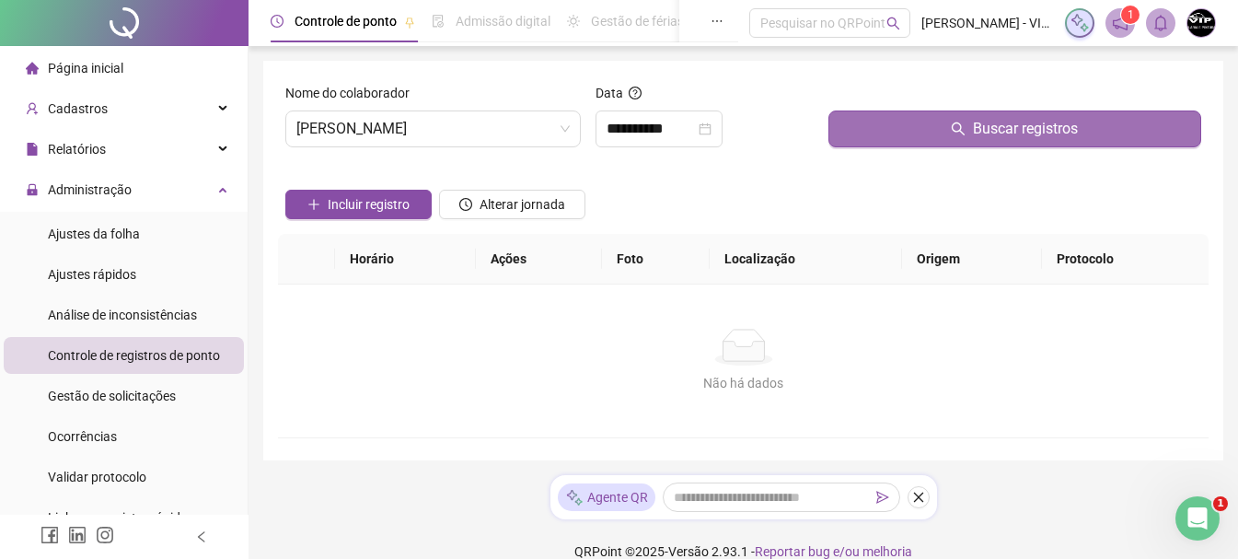
click at [999, 138] on span "Buscar registros" at bounding box center [1025, 129] width 105 height 22
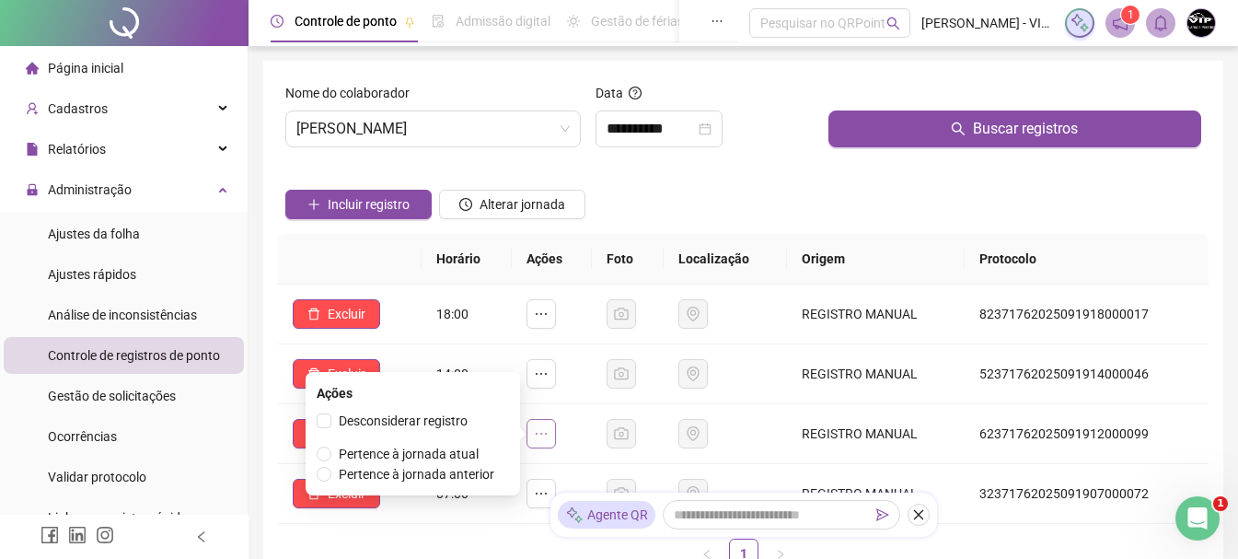
scroll to position [92, 0]
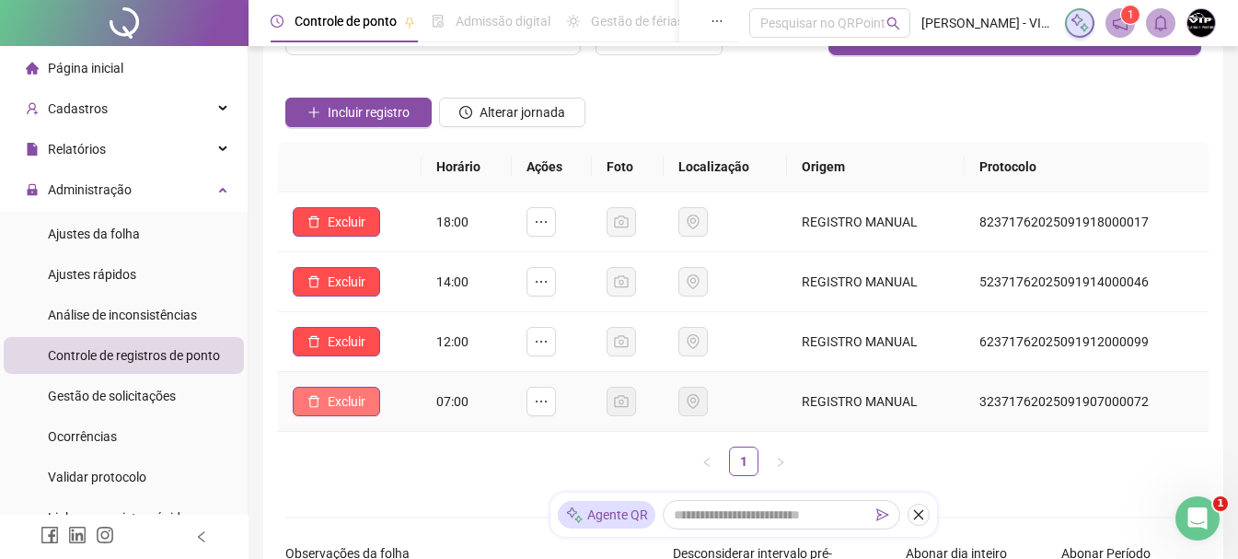
click at [347, 409] on span "Excluir" at bounding box center [347, 401] width 38 height 20
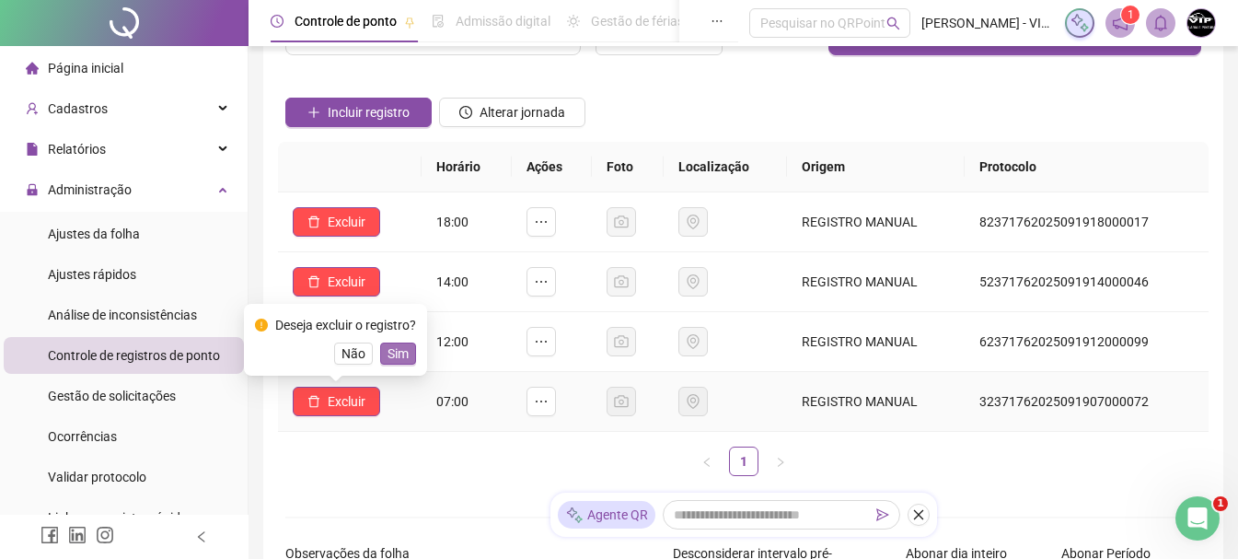
click at [411, 355] on button "Sim" at bounding box center [398, 354] width 36 height 22
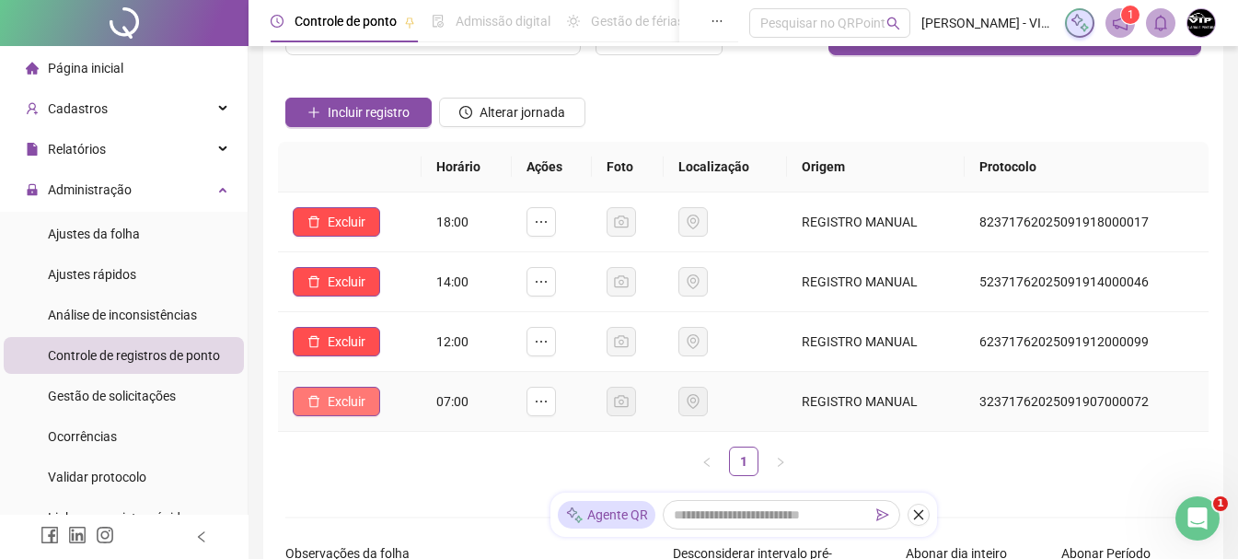
click at [360, 398] on span "Excluir" at bounding box center [347, 401] width 38 height 20
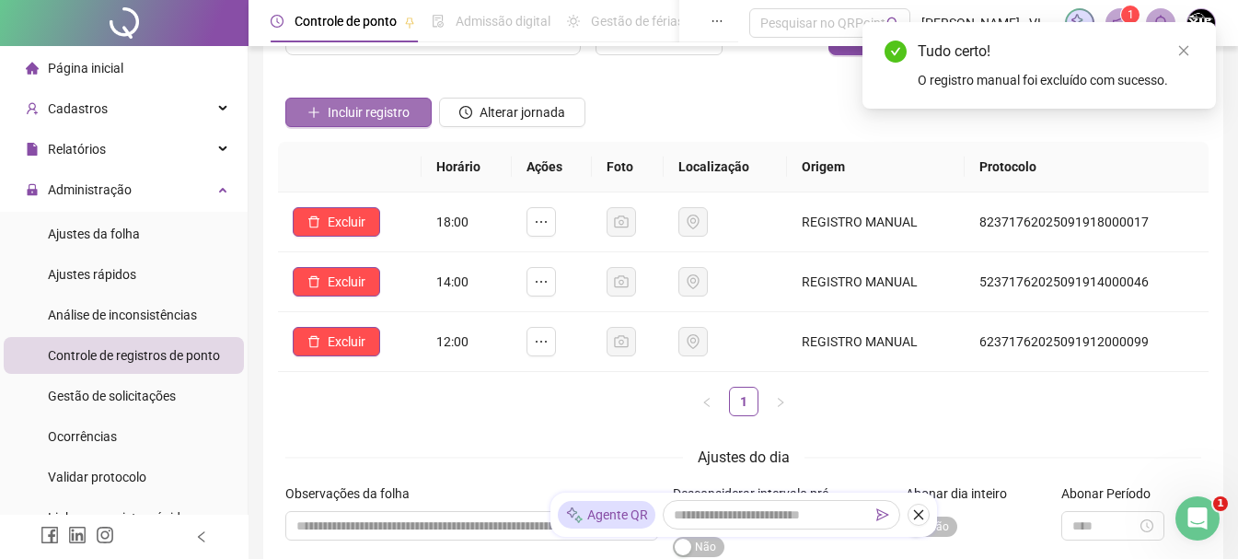
click at [407, 108] on span "Incluir registro" at bounding box center [369, 112] width 82 height 20
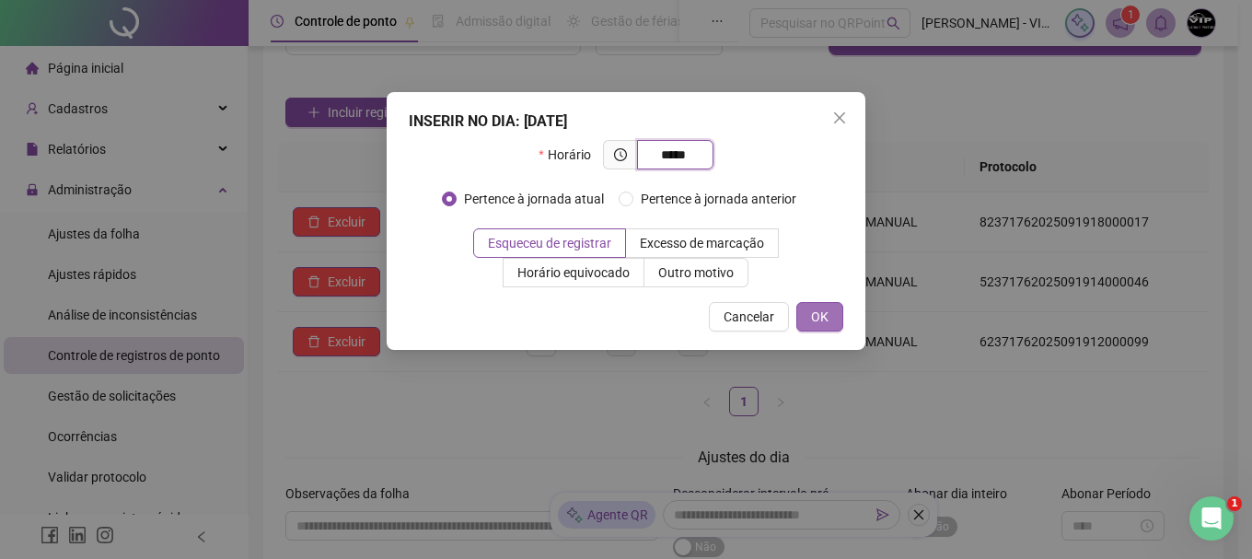
type input "*****"
click at [820, 314] on span "OK" at bounding box center [819, 317] width 17 height 20
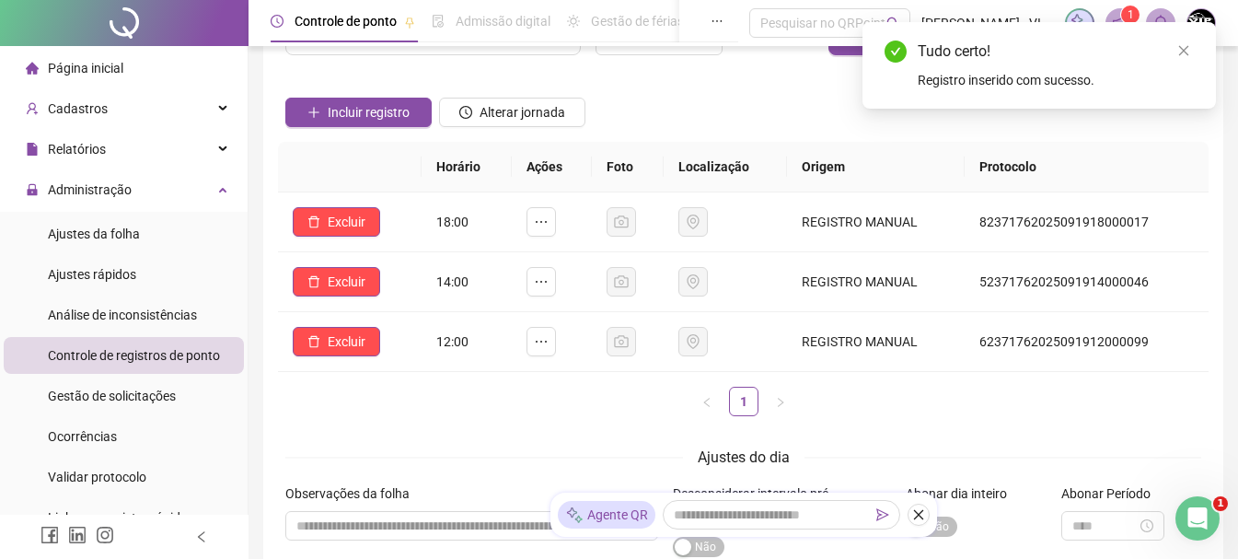
click at [121, 63] on span "Página inicial" at bounding box center [86, 68] width 76 height 15
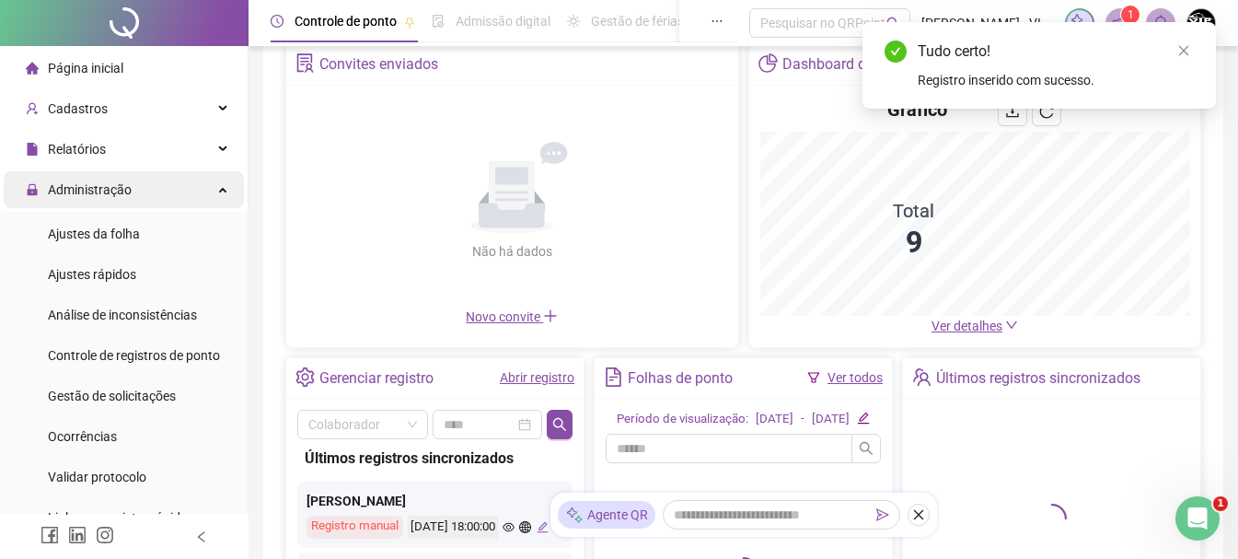
click at [175, 182] on div "Administração" at bounding box center [124, 189] width 240 height 37
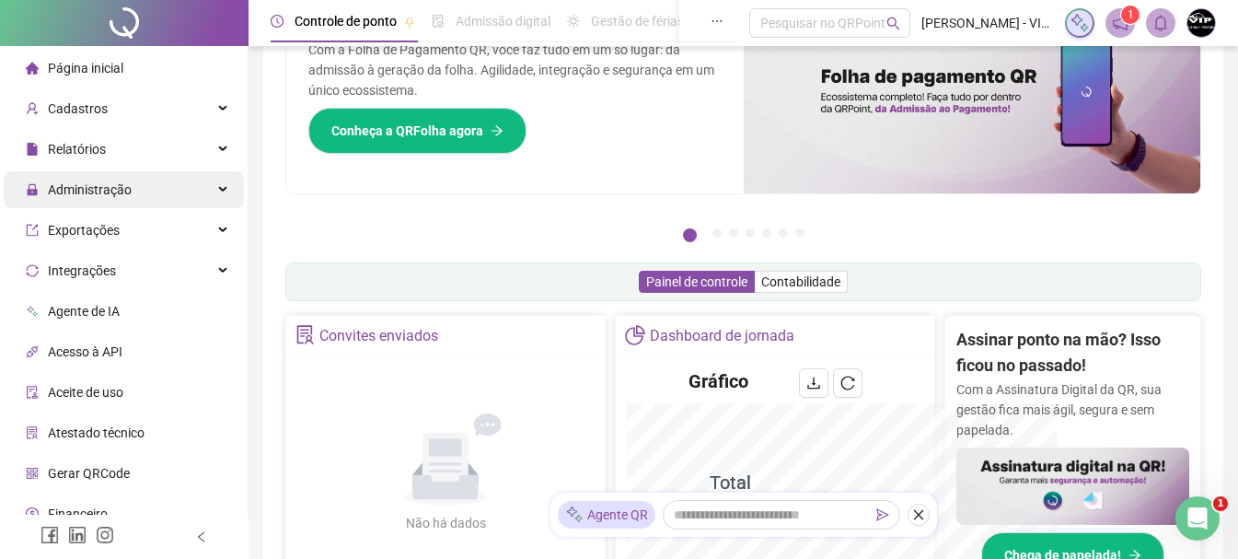
scroll to position [364, 0]
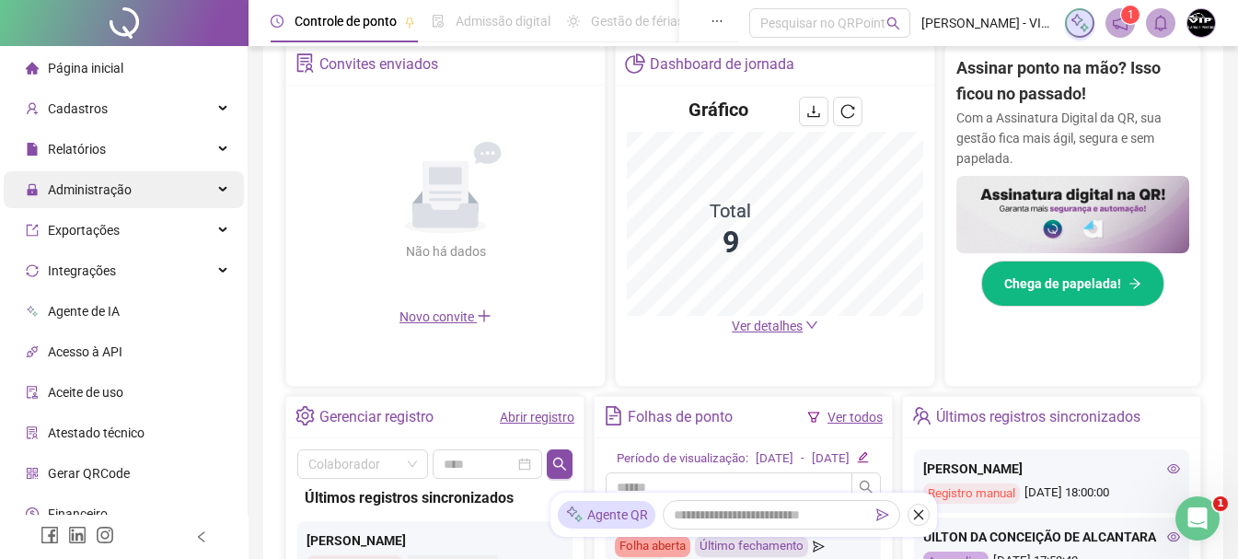
click at [159, 180] on div "Administração" at bounding box center [124, 189] width 240 height 37
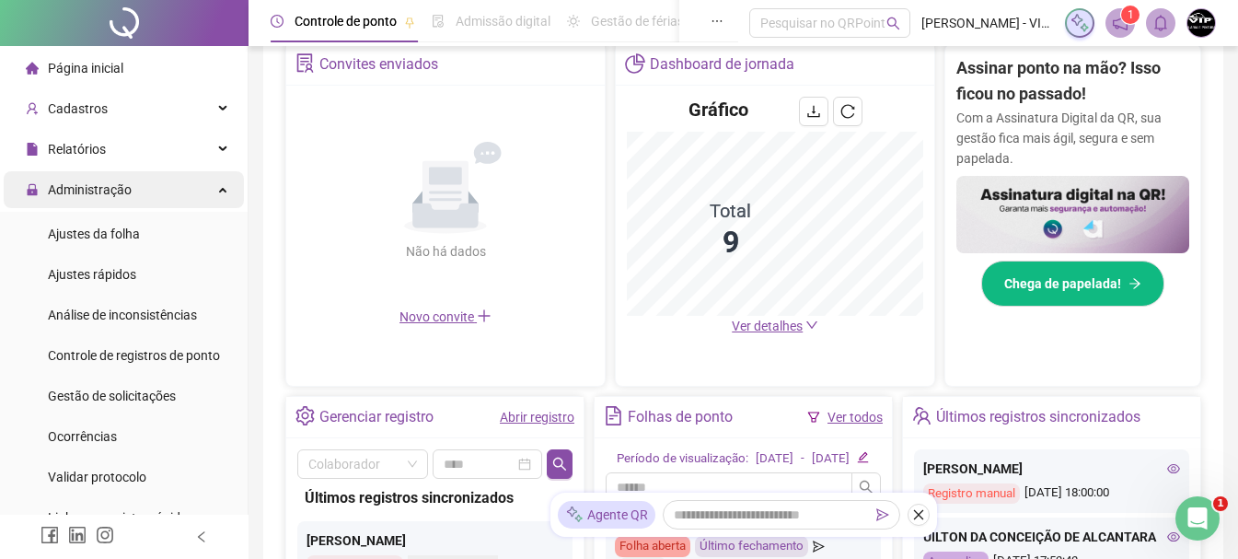
click at [197, 192] on div "Administração" at bounding box center [124, 189] width 240 height 37
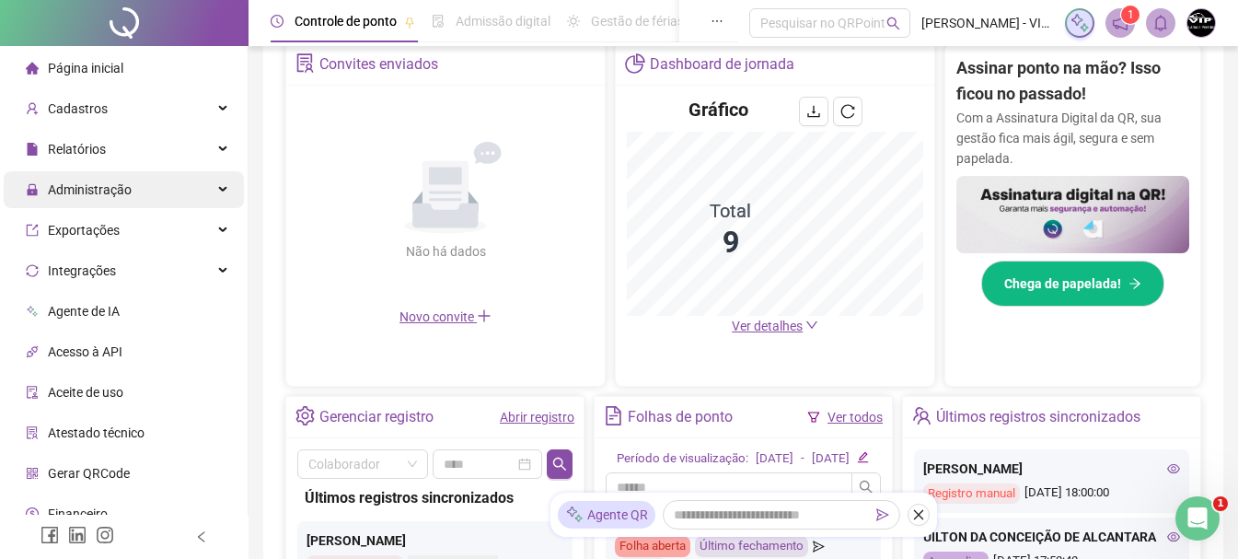
click at [188, 184] on div "Administração" at bounding box center [124, 189] width 240 height 37
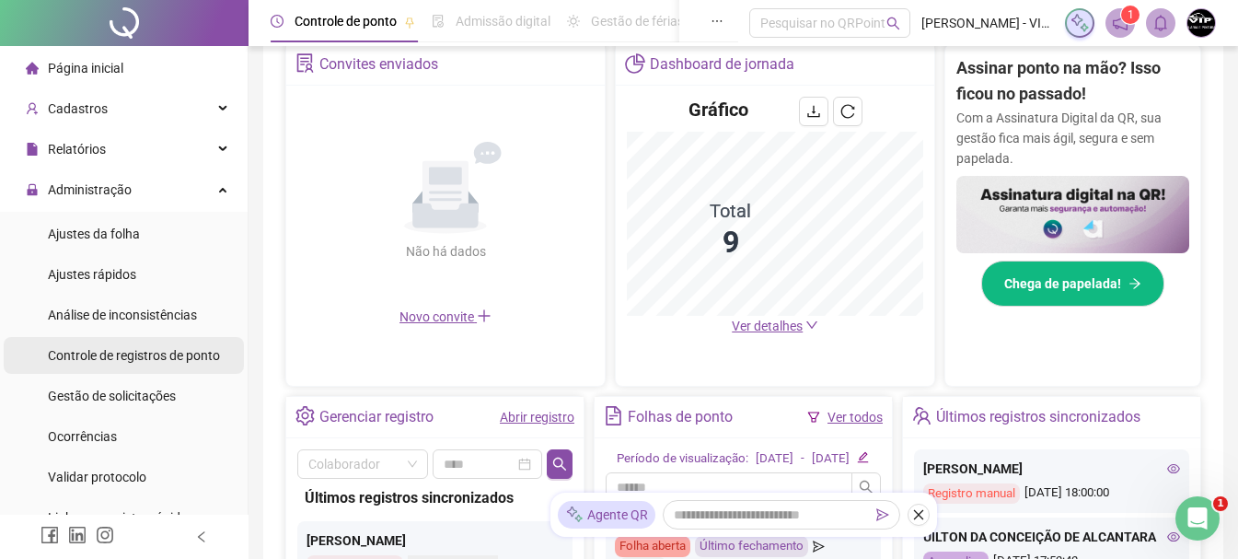
click at [157, 360] on span "Controle de registros de ponto" at bounding box center [134, 355] width 172 height 15
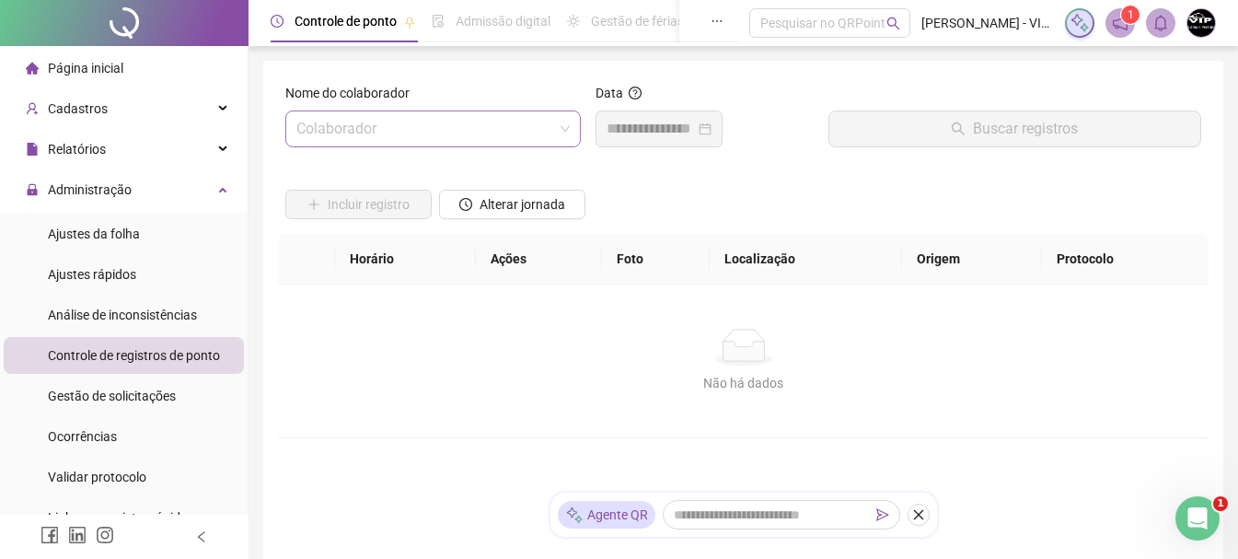
click at [563, 131] on span at bounding box center [432, 128] width 273 height 35
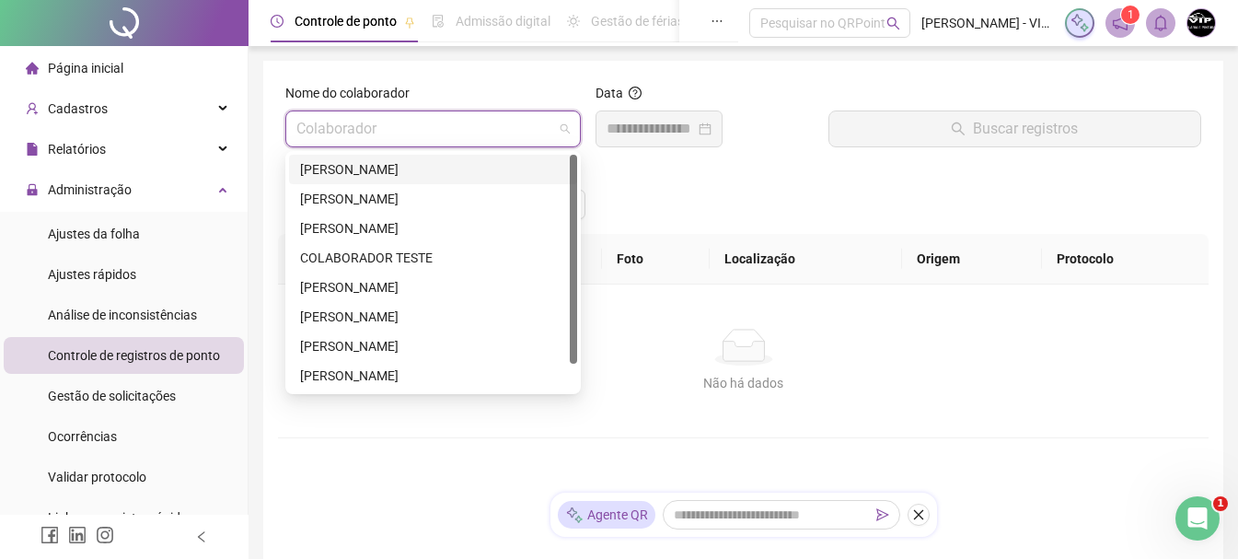
click at [450, 177] on div "[PERSON_NAME]" at bounding box center [433, 169] width 266 height 20
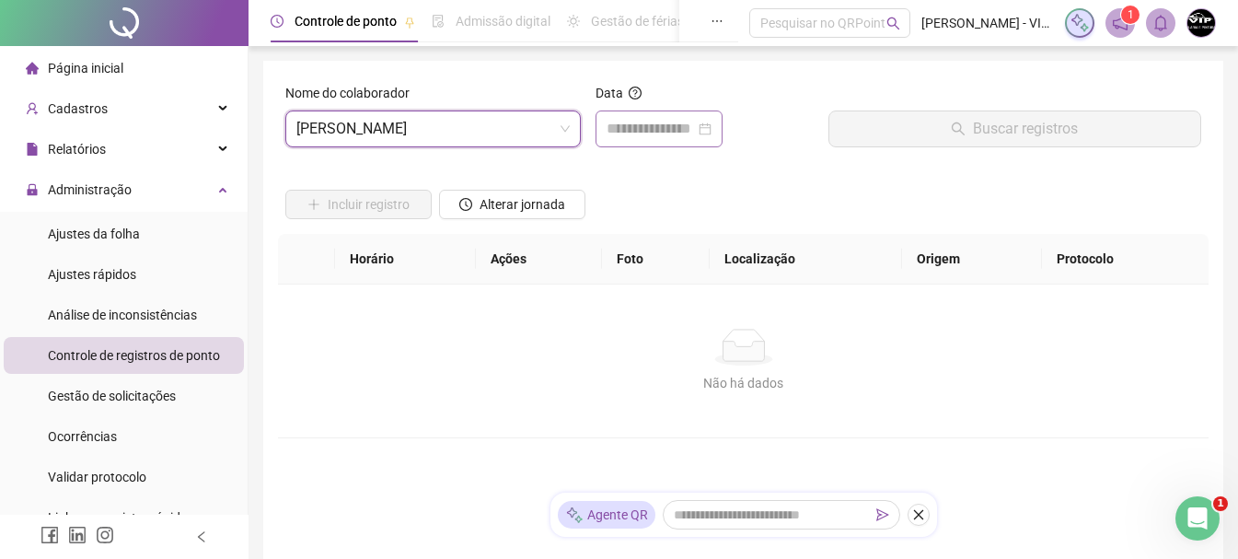
click at [712, 122] on div at bounding box center [659, 129] width 105 height 22
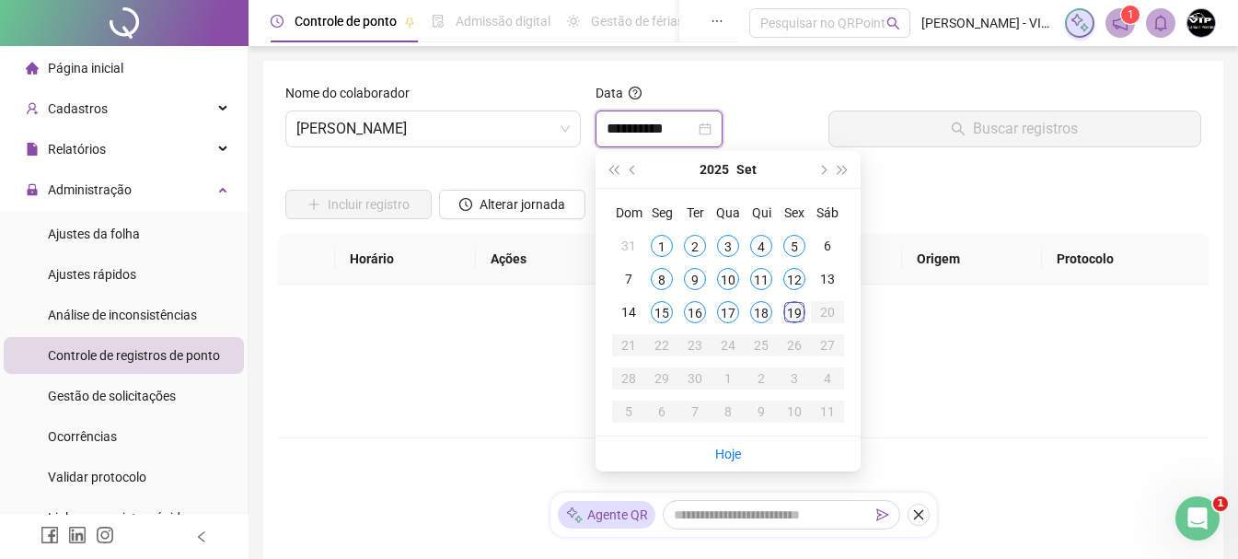
type input "**********"
click at [802, 316] on div "19" at bounding box center [795, 312] width 22 height 22
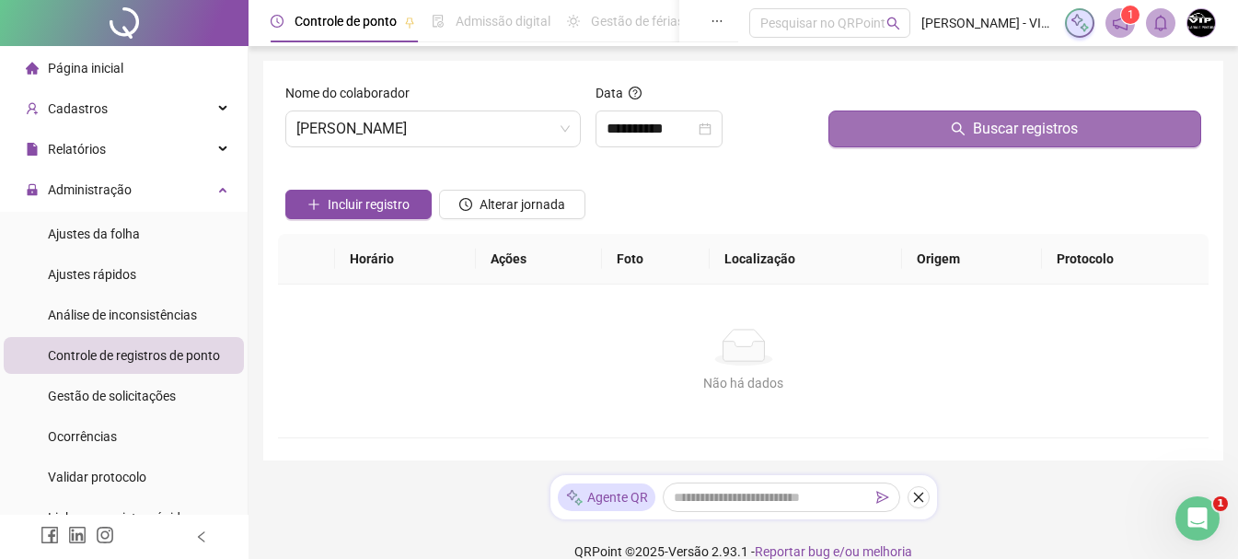
click at [1110, 126] on button "Buscar registros" at bounding box center [1015, 128] width 373 height 37
